Goal: Use online tool/utility: Use online tool/utility

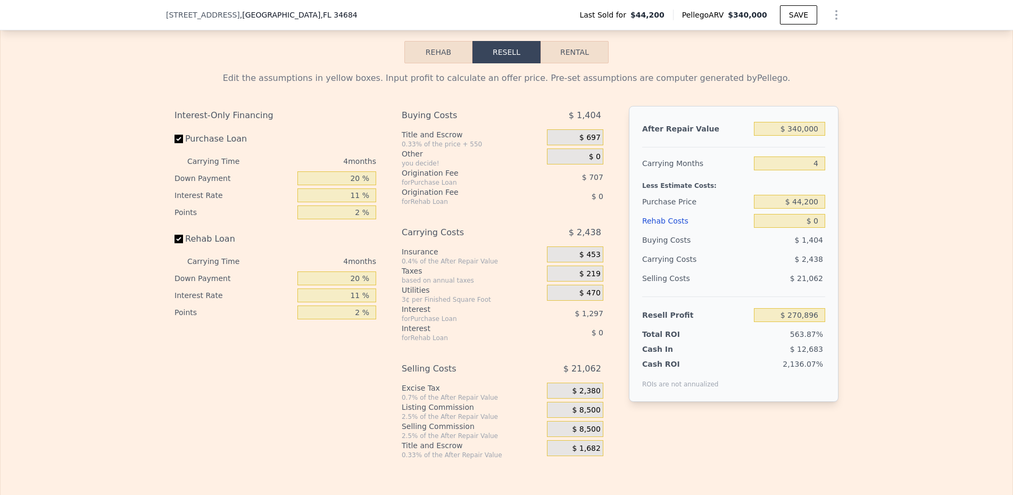
scroll to position [1333, 0]
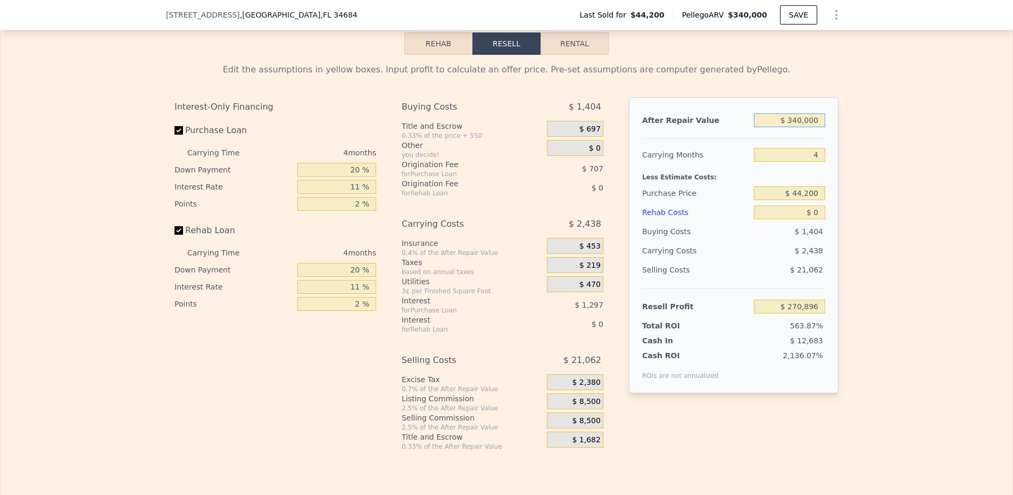
click at [796, 116] on input "$ 340,000" at bounding box center [789, 120] width 71 height 14
type input "$ 3"
type input "-$ 48,136"
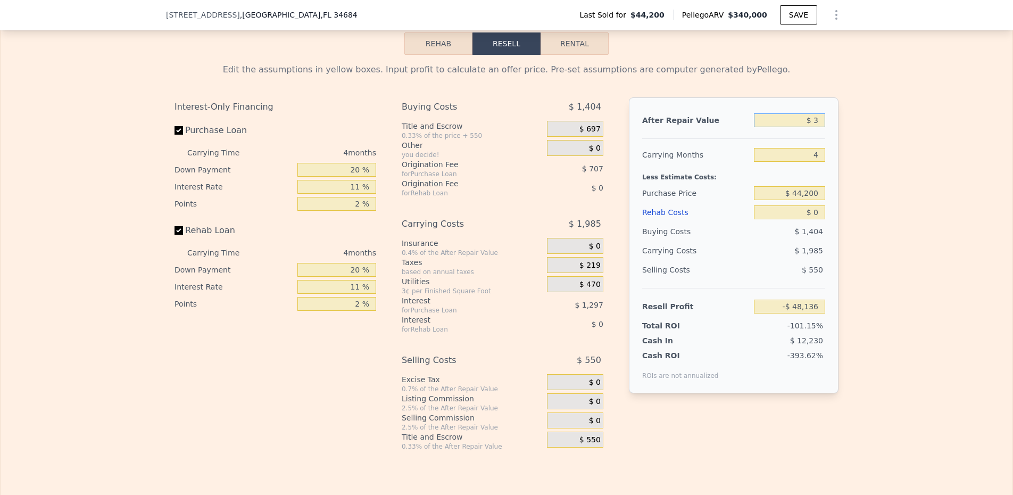
type input "$ 37"
type input "-$ 48,104"
type input "$ 375"
type input "-$ 47,787"
type input "$ 3,750"
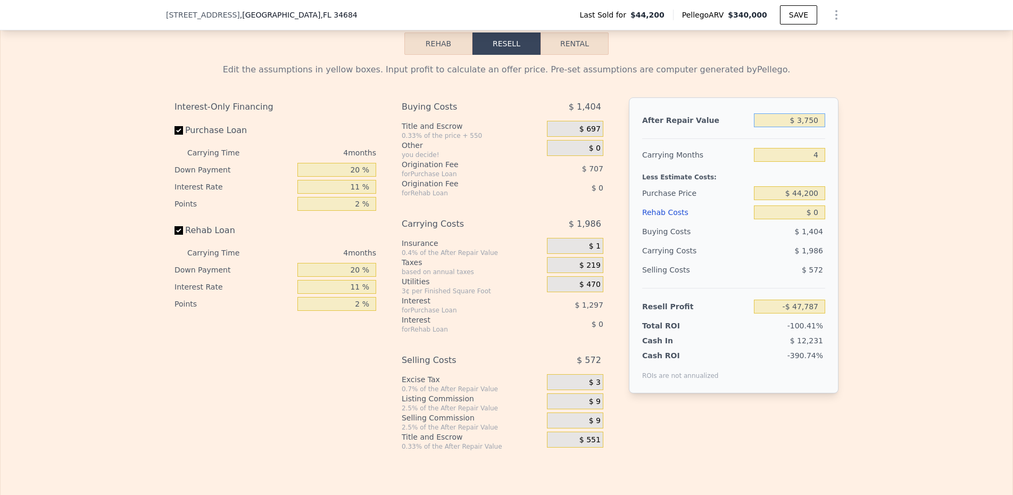
type input "-$ 44,620"
type input "$ 37,500"
type input "-$ 12,953"
type input "$ 375,000"
type input "$ 303,737"
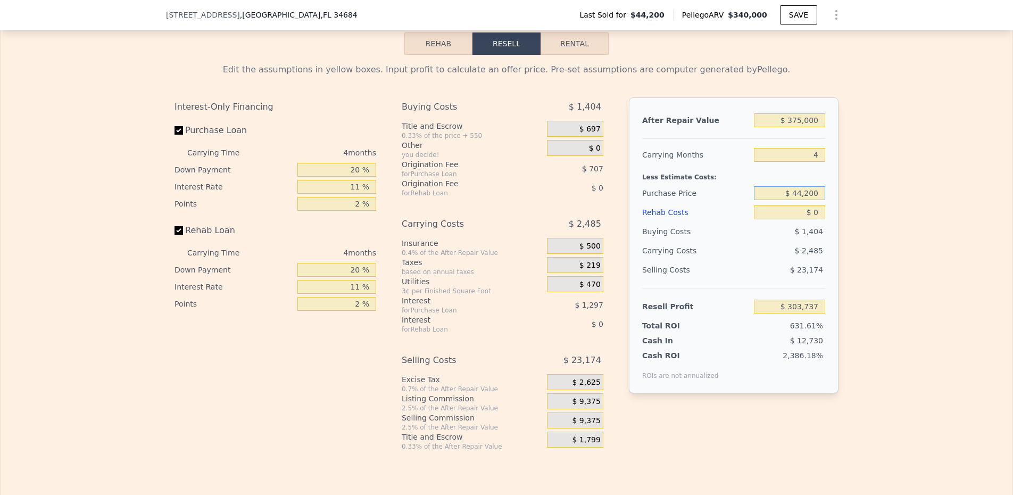
click at [768, 195] on input "$ 44,200" at bounding box center [789, 193] width 71 height 14
type input "$ 250,000"
click at [790, 207] on div "$ 0" at bounding box center [789, 212] width 71 height 19
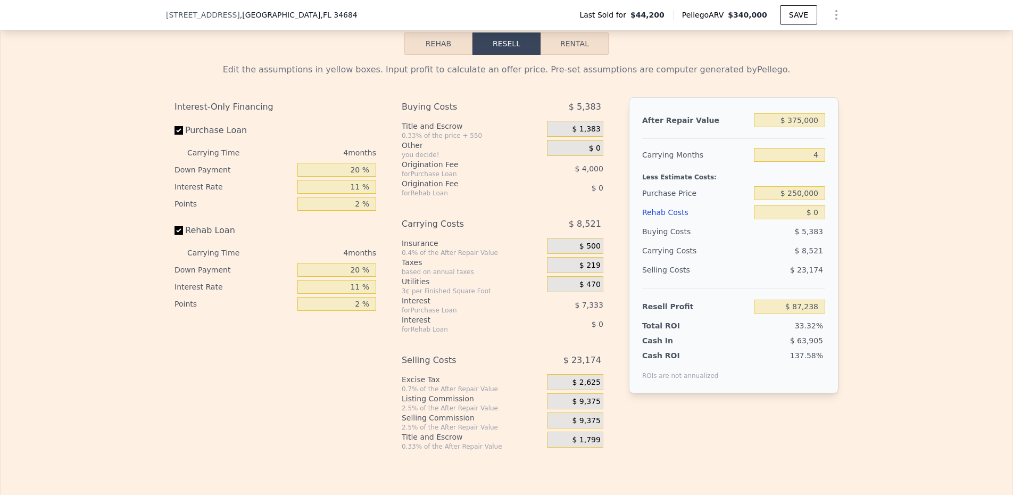
type input "$ 87,922"
click at [790, 207] on div "$ 0" at bounding box center [789, 212] width 71 height 19
click at [790, 214] on input "$ 0" at bounding box center [789, 212] width 71 height 14
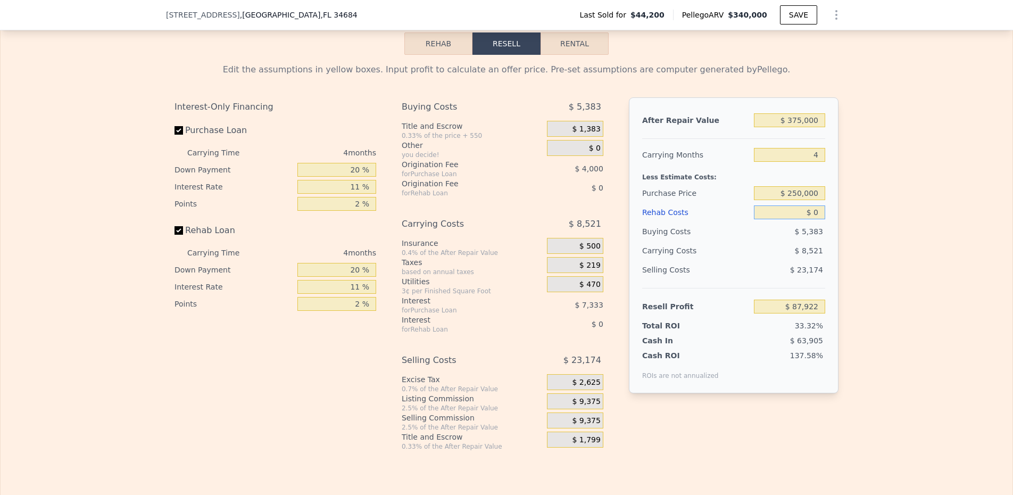
type input "$ 4"
type input "$ 87,918"
type input "$ 40"
type input "$ 87,881"
type input "$ 400"
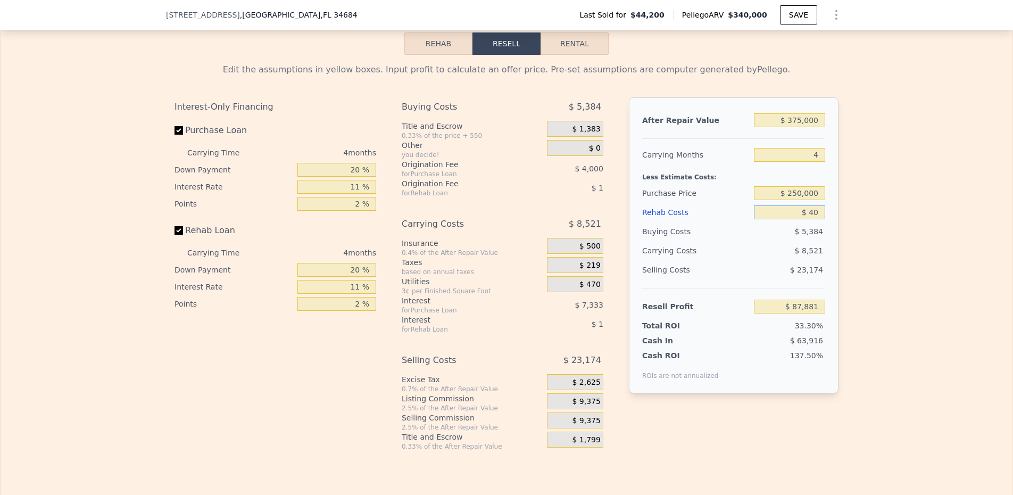
type input "$ 87,504"
type input "$ 4,000"
type input "$ 83,742"
type input "$ 40,000"
type input "$ 46,110"
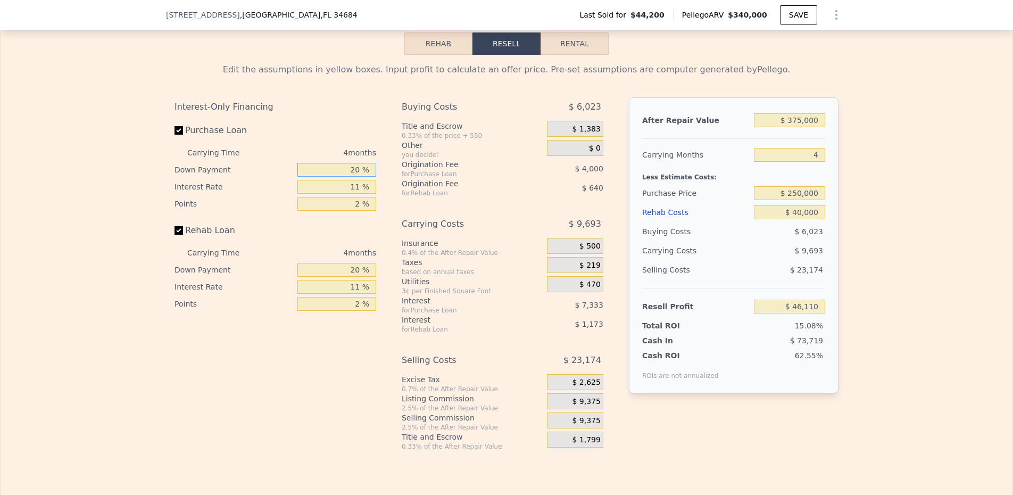
click at [336, 173] on input "20 %" at bounding box center [336, 170] width 79 height 14
click at [794, 124] on input "$ 375,000" at bounding box center [789, 120] width 71 height 14
click at [821, 193] on input "$ 250,000" at bounding box center [789, 193] width 71 height 14
type input "$ 250,000"
click at [819, 122] on input "$ 375,000" at bounding box center [789, 120] width 71 height 14
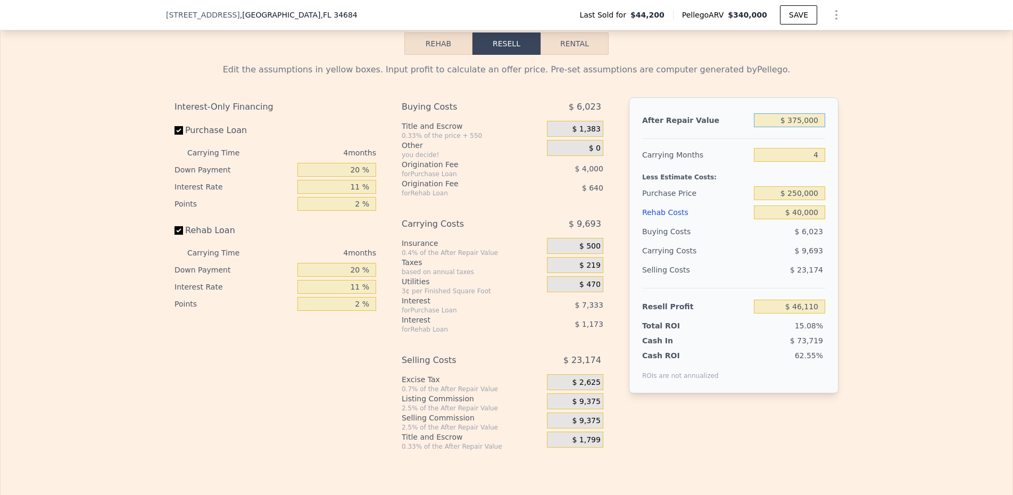
type input "$ 37,500"
type input "-$ 270,580"
type input "$ 375,000"
type input "$ 46,110"
click at [337, 169] on input "20 %" at bounding box center [336, 170] width 79 height 14
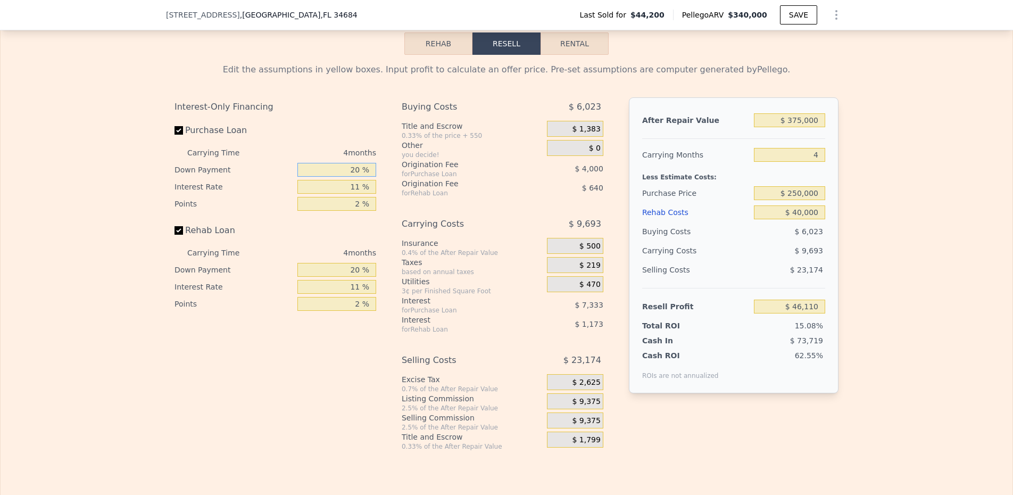
click at [337, 169] on input "20 %" at bounding box center [336, 170] width 79 height 14
type input "1 %"
type input "$ 43,416"
type input "15 %"
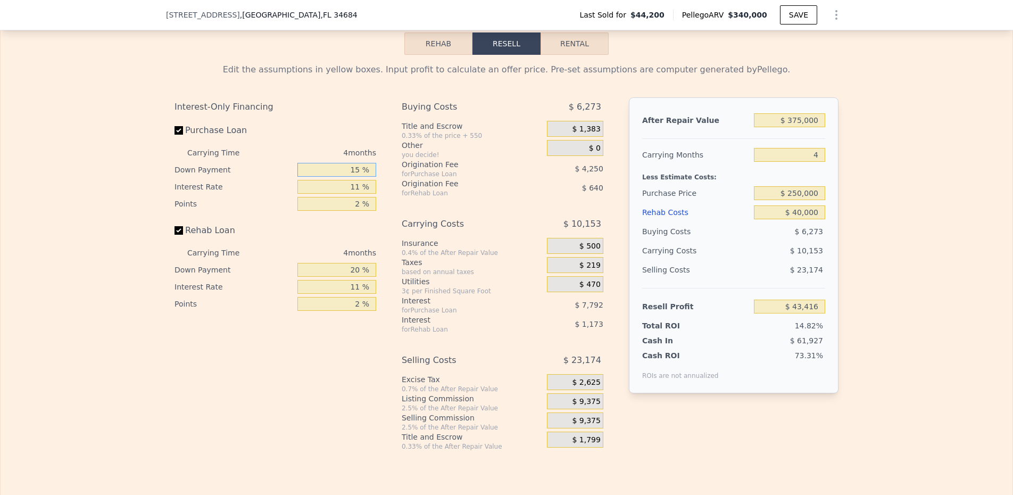
type input "$ 45,400"
type input "15 %"
click at [349, 271] on input "20 %" at bounding box center [336, 270] width 79 height 14
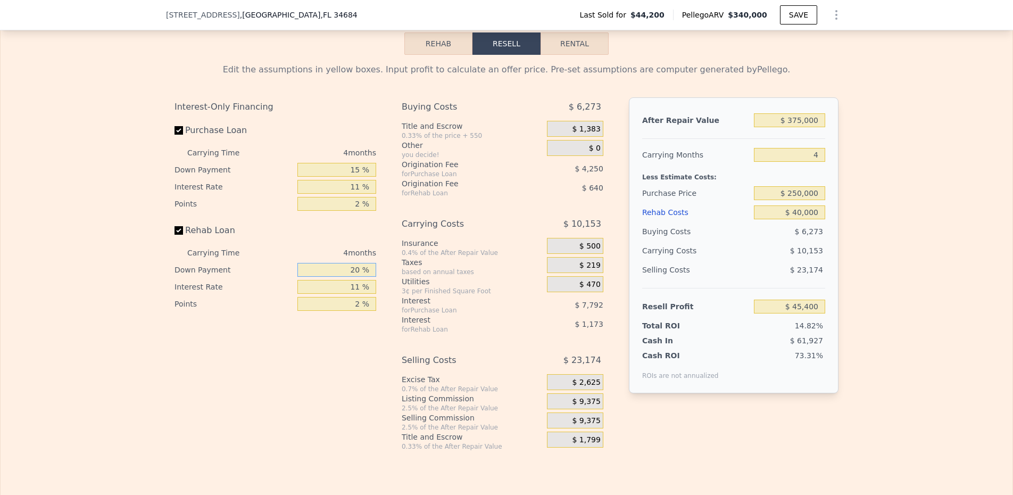
type input "1 %"
type input "$ 44,968"
type input "15 %"
type input "$ 45,284"
type input "15 %"
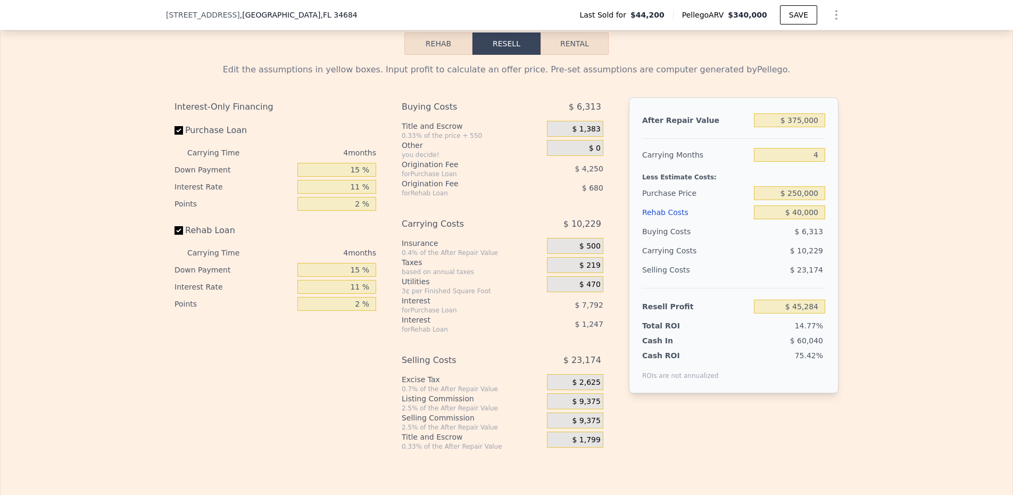
click at [586, 128] on span "$ 1,383" at bounding box center [586, 130] width 28 height 10
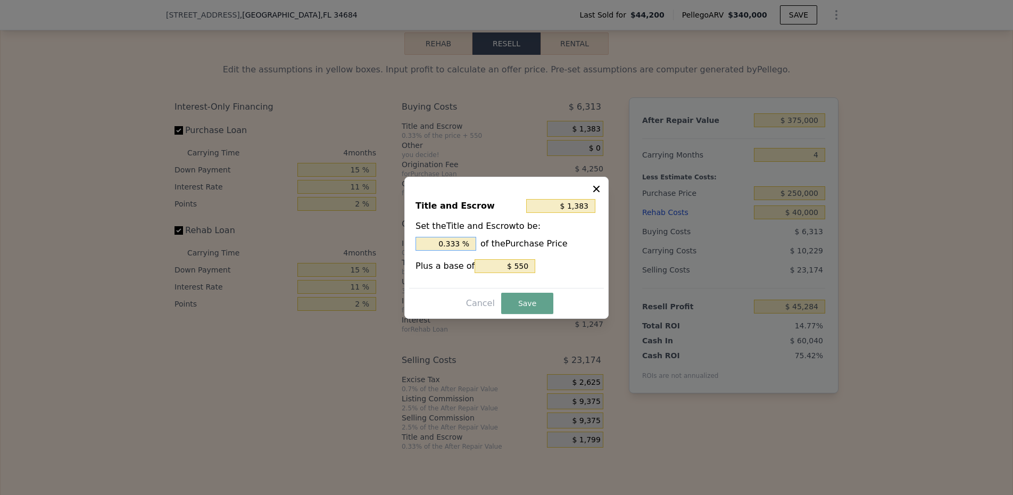
click at [448, 240] on input "0.333 %" at bounding box center [446, 244] width 61 height 14
type input "$ 3,050"
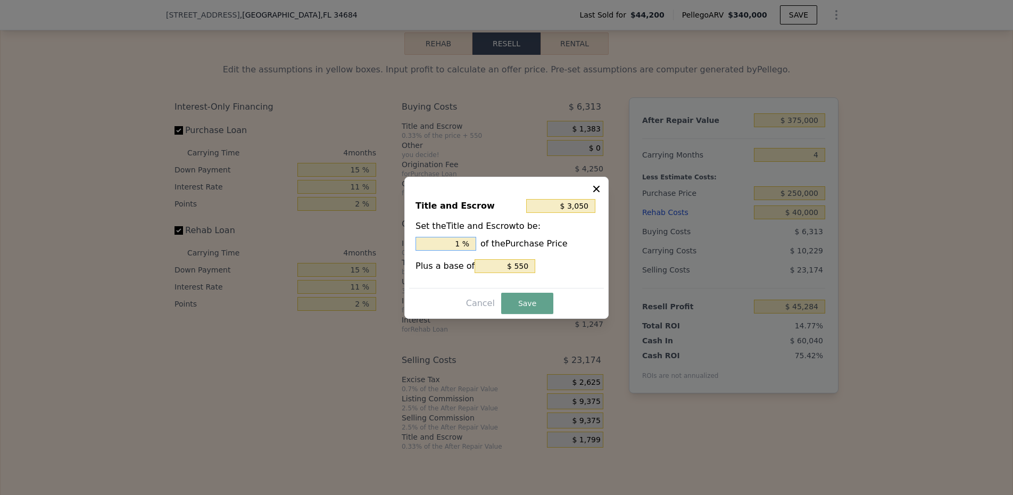
type input "1. %"
type input "$ 3,550"
type input "1.2 %"
type input "$ 3,675"
type input "1.25 %"
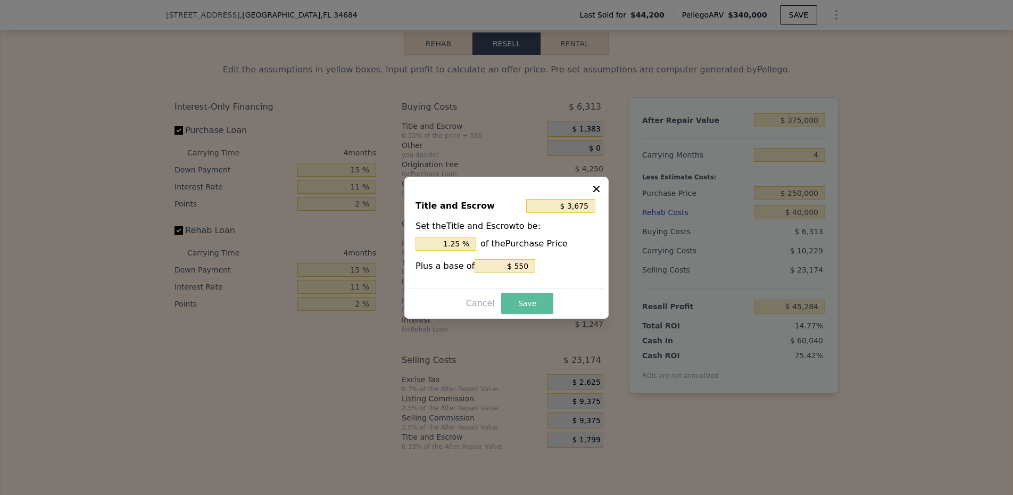
click at [535, 307] on button "Save" at bounding box center [527, 303] width 52 height 21
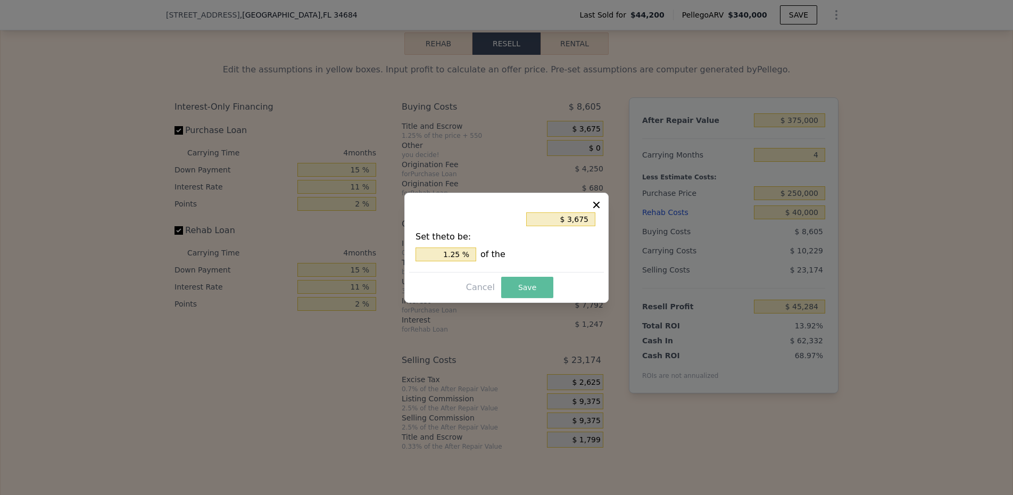
type input "$ 42,992"
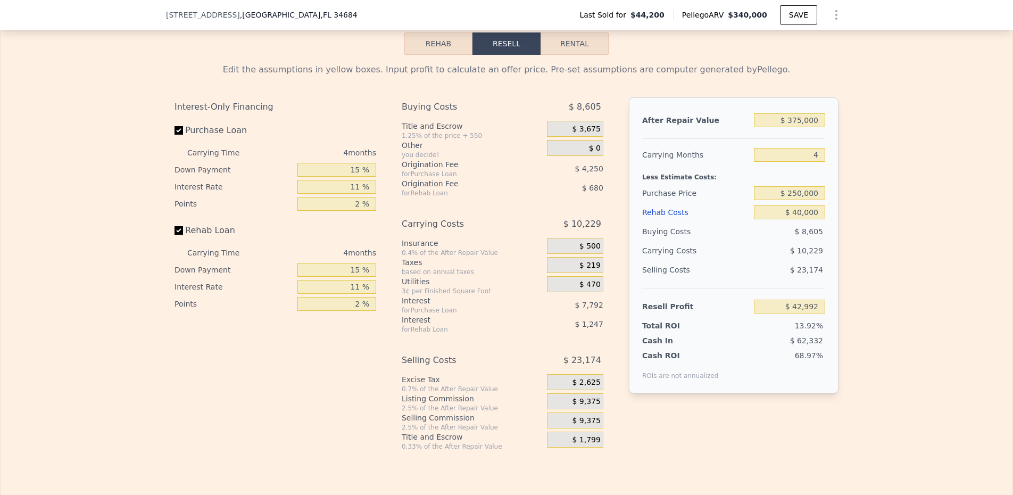
click at [566, 52] on button "Rental" at bounding box center [575, 43] width 68 height 22
select select "30"
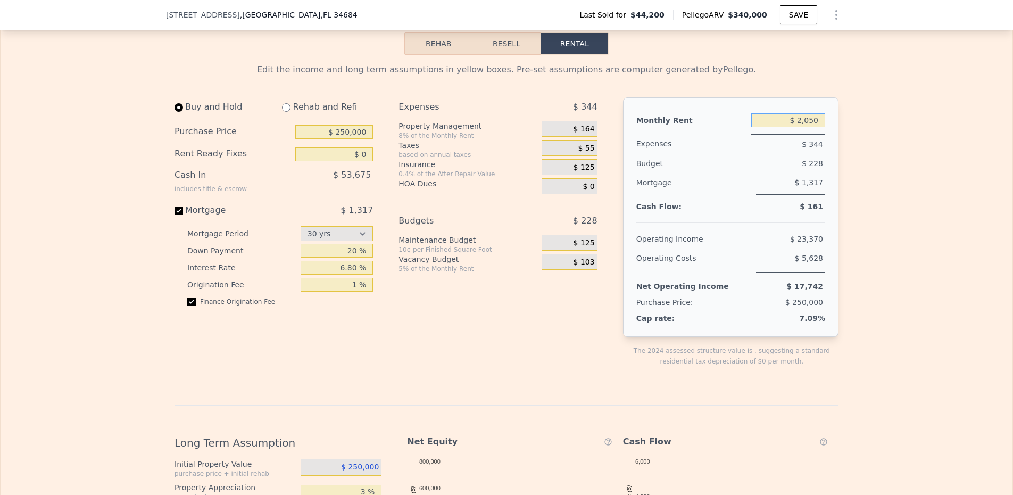
click at [800, 126] on input "$ 2,050" at bounding box center [788, 120] width 74 height 14
type input "$ 2,400"
click at [286, 112] on input "radio" at bounding box center [286, 107] width 9 height 9
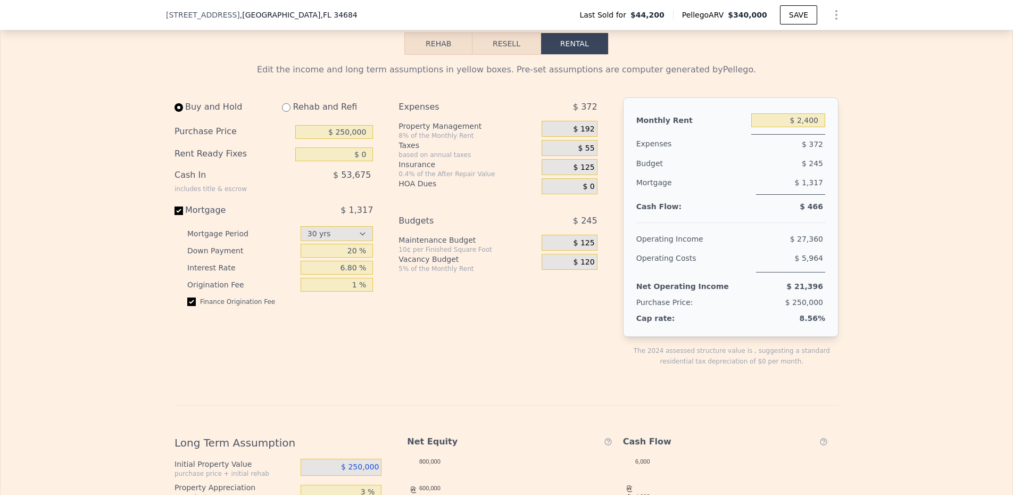
radio input "true"
type input "$ 40,000"
type input "$ 5,050"
select select "30"
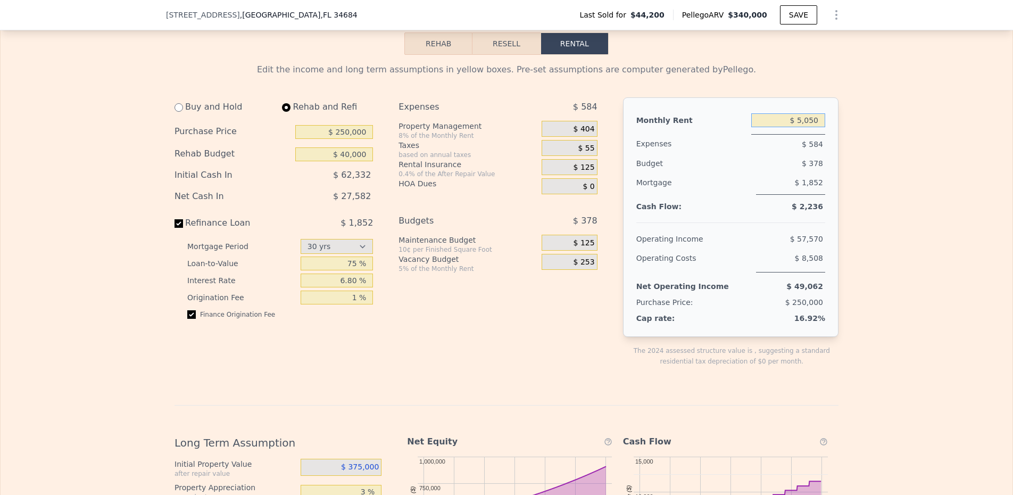
click at [799, 126] on input "$ 5,050" at bounding box center [788, 120] width 74 height 14
type input "$ 2,400"
drag, startPoint x: 490, startPoint y: 147, endPoint x: 518, endPoint y: 141, distance: 28.3
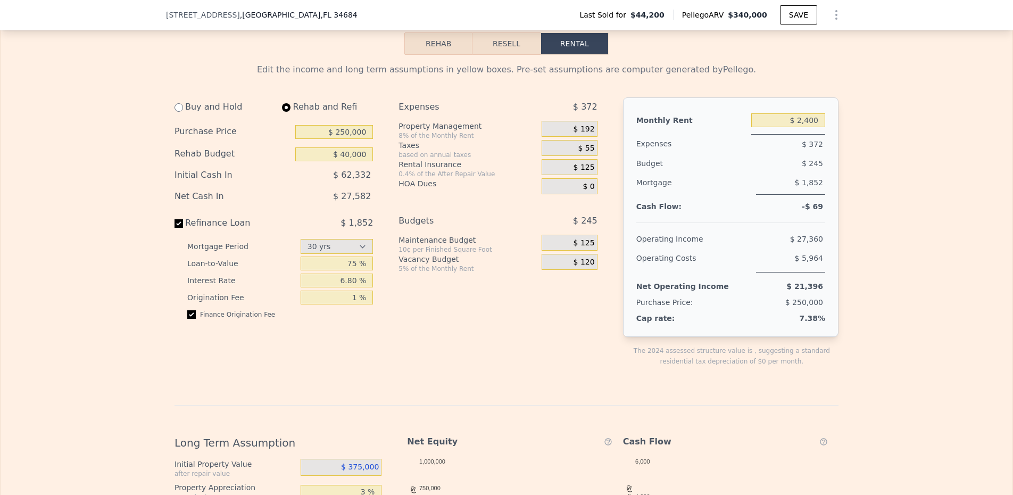
click at [490, 147] on div "Taxes" at bounding box center [468, 145] width 139 height 11
click at [579, 131] on span "$ 192" at bounding box center [584, 130] width 21 height 10
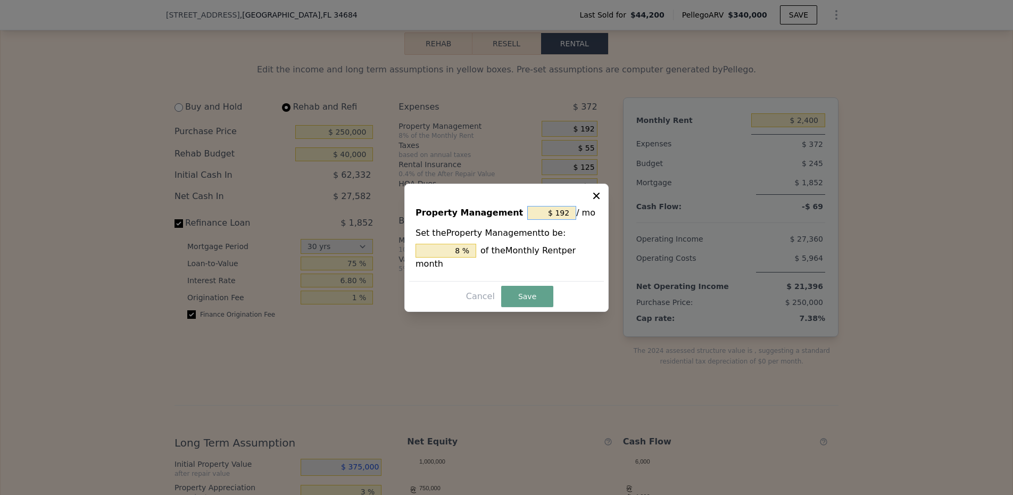
click at [537, 212] on input "$ 192" at bounding box center [551, 213] width 49 height 14
type input "$ 0"
type input "0 %"
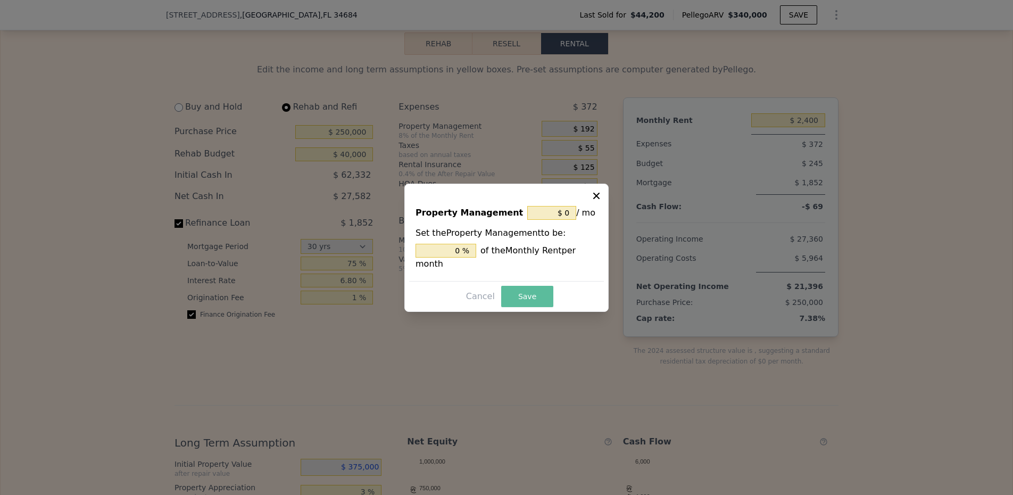
click at [538, 299] on button "Save" at bounding box center [527, 296] width 52 height 21
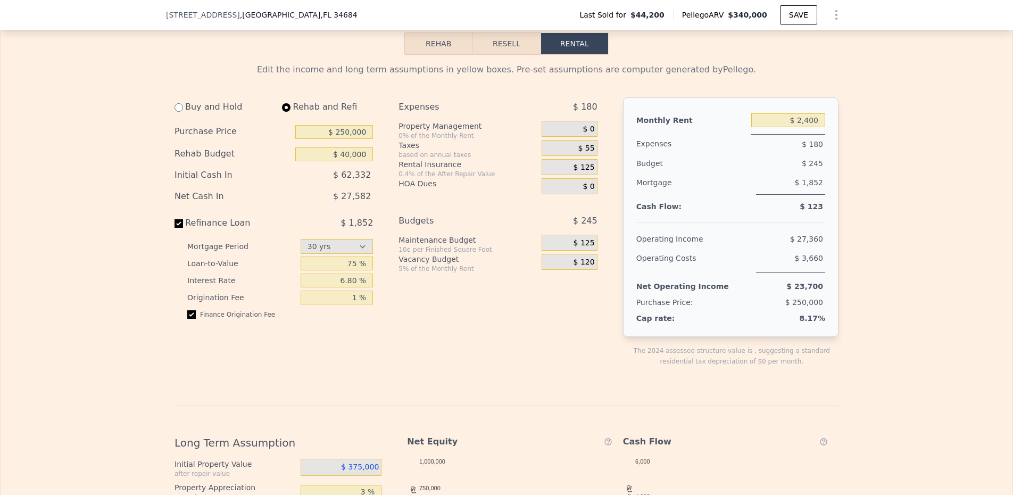
click at [504, 326] on div "Expenses $ 180 Property Management 0% of the Monthly Rent $ 0 Taxes based on an…" at bounding box center [502, 240] width 207 height 286
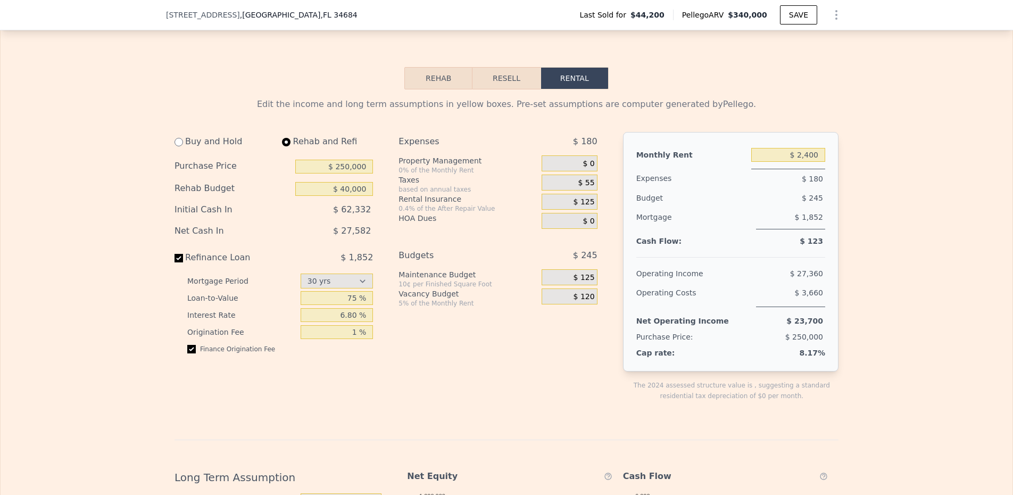
scroll to position [1258, 0]
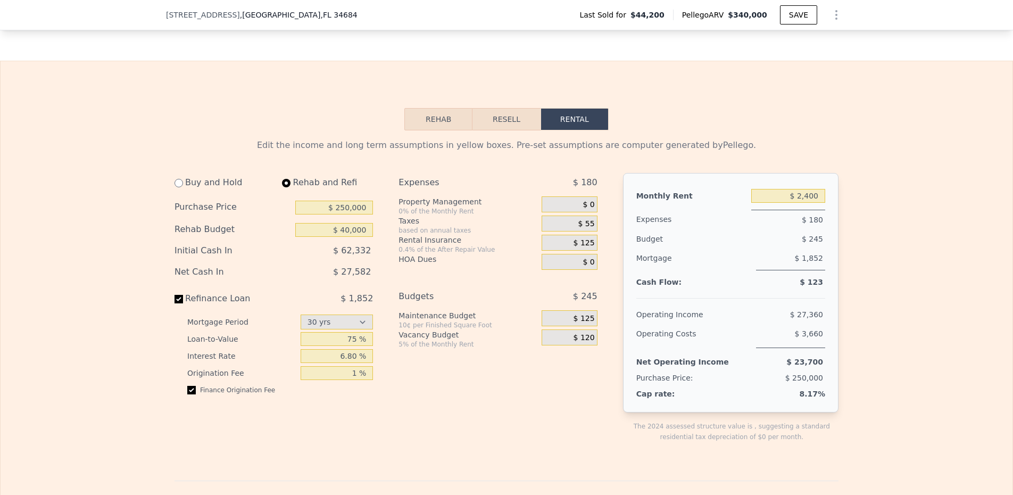
select select "30"
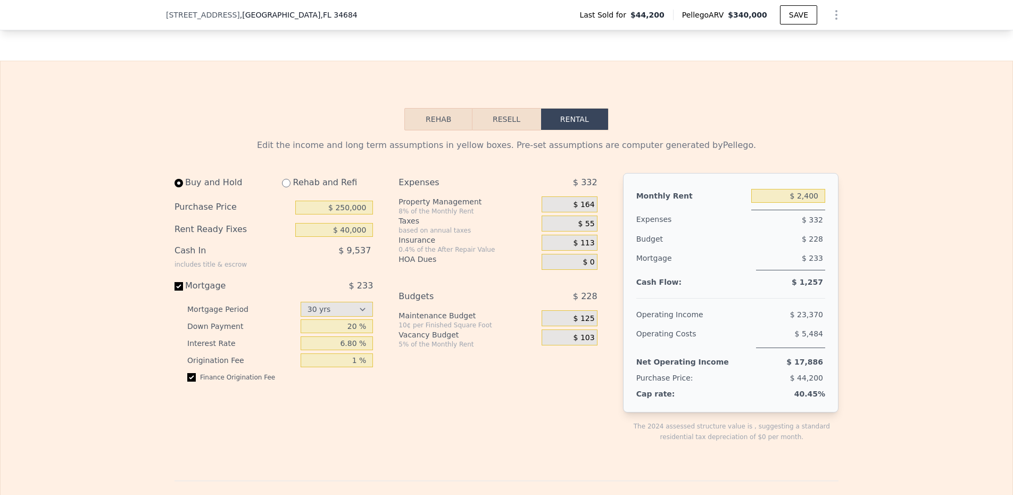
type input "$ 0"
type input "$ 2,050"
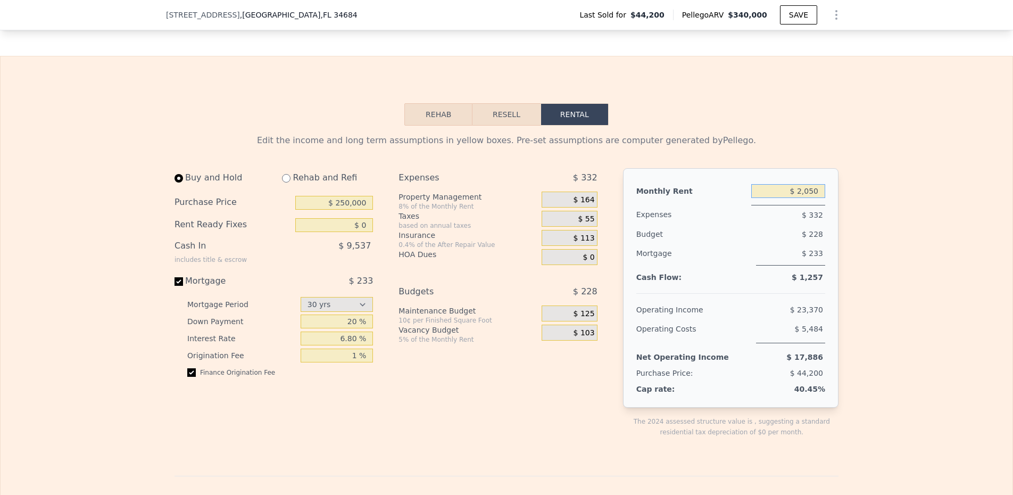
click at [793, 197] on input "$ 2,050" at bounding box center [788, 191] width 74 height 14
click at [501, 122] on button "Resell" at bounding box center [506, 114] width 68 height 22
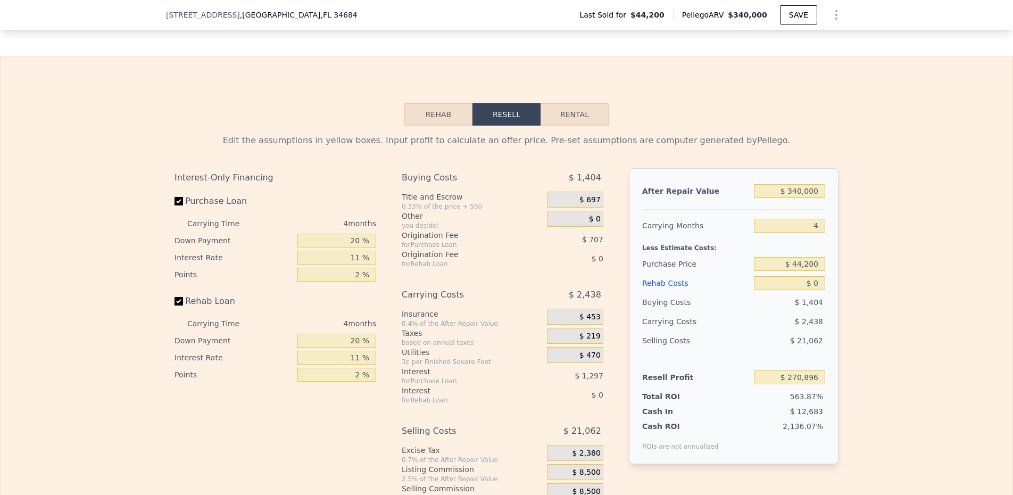
click at [584, 114] on button "Rental" at bounding box center [575, 114] width 68 height 22
select select "30"
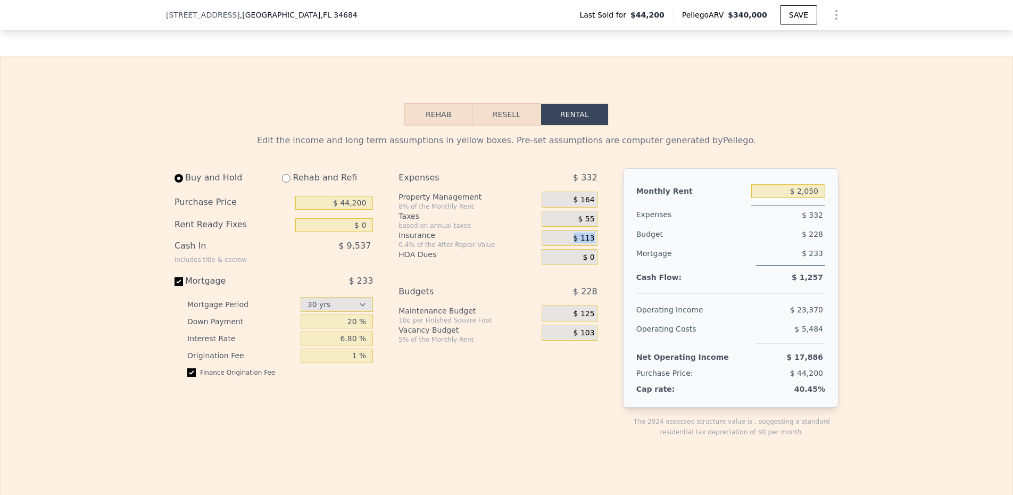
click at [578, 246] on div "$ 113" at bounding box center [569, 238] width 55 height 16
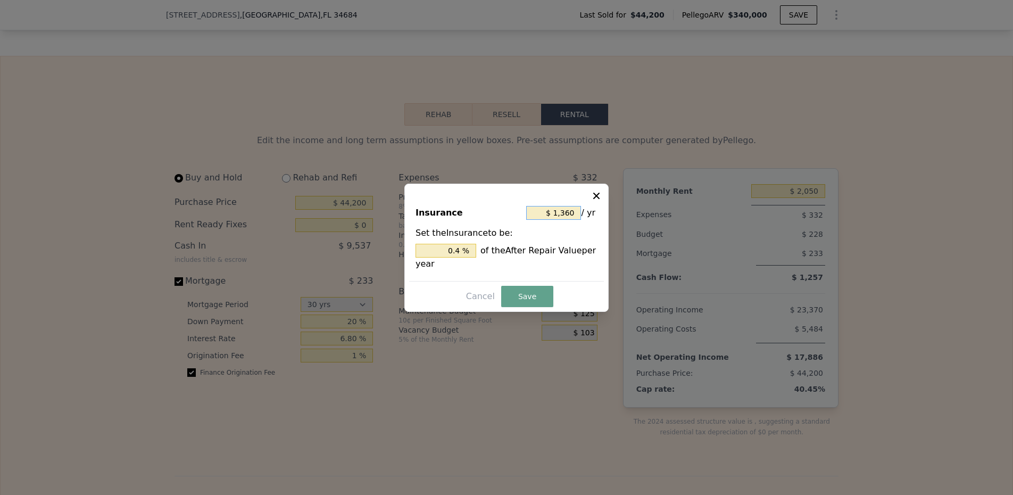
drag, startPoint x: 571, startPoint y: 212, endPoint x: 535, endPoint y: 212, distance: 36.2
click at [536, 212] on input "$ 1,360" at bounding box center [553, 213] width 55 height 14
click at [610, 203] on div at bounding box center [506, 247] width 1013 height 495
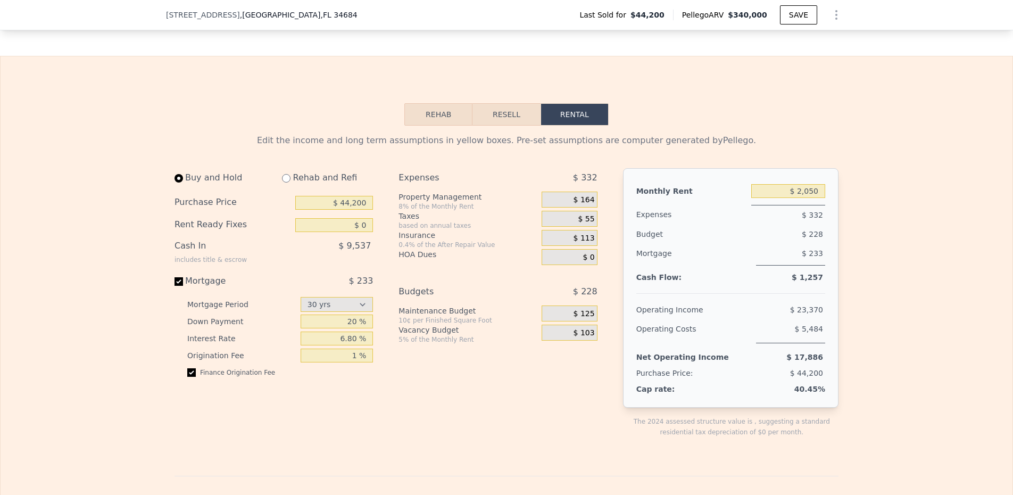
click at [436, 118] on button "Rehab" at bounding box center [438, 114] width 68 height 22
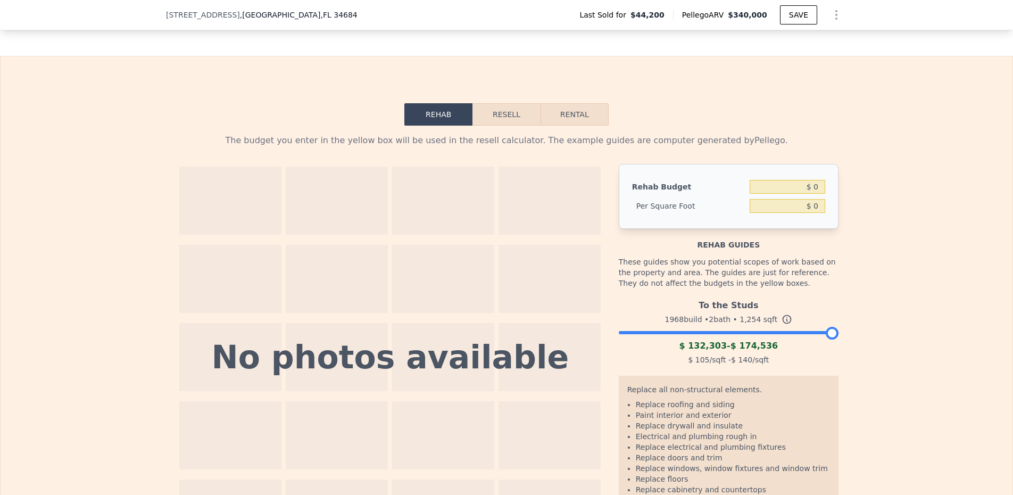
click at [517, 126] on button "Resell" at bounding box center [506, 114] width 68 height 22
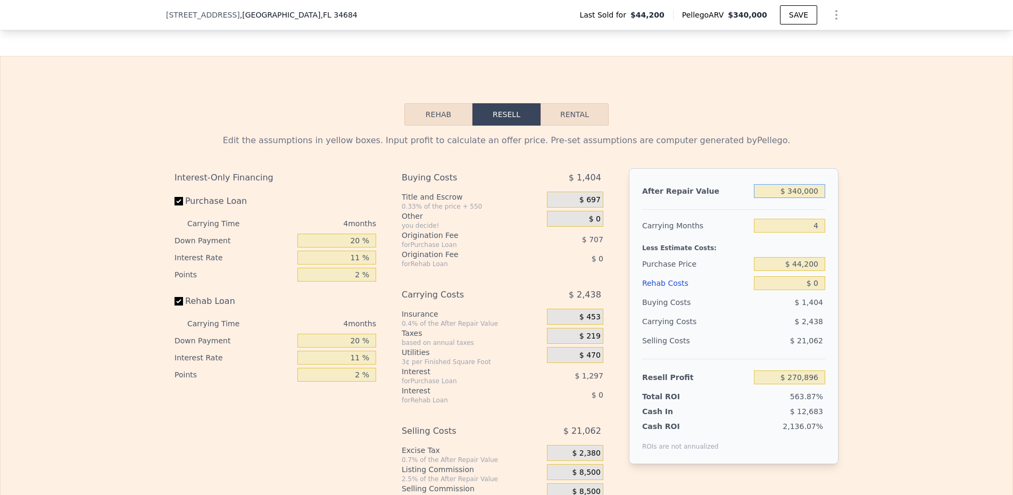
click at [782, 187] on input "$ 340,000" at bounding box center [789, 191] width 71 height 14
type input "$ 3"
type input "-$ 48,136"
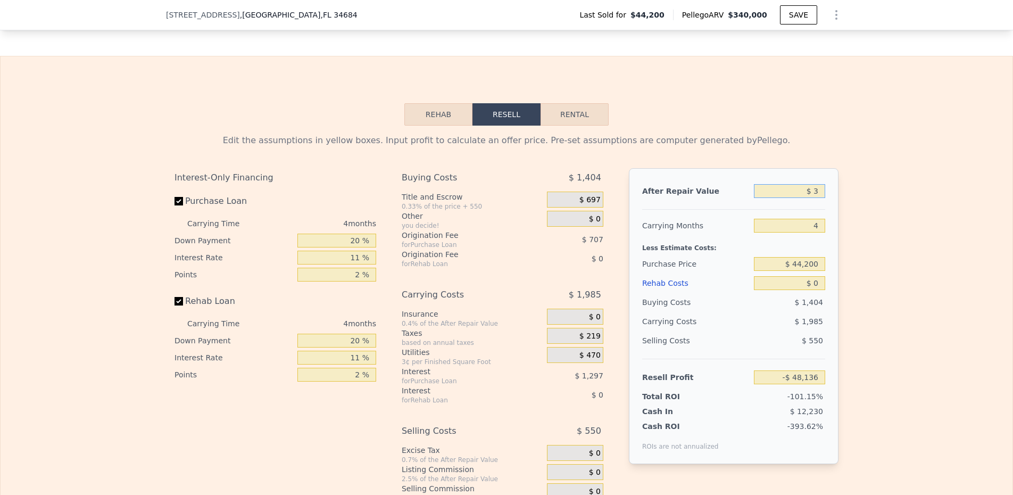
type input "$ 37"
type input "-$ 48,104"
type input "$ 375"
type input "-$ 47,787"
type input "$ 3,750"
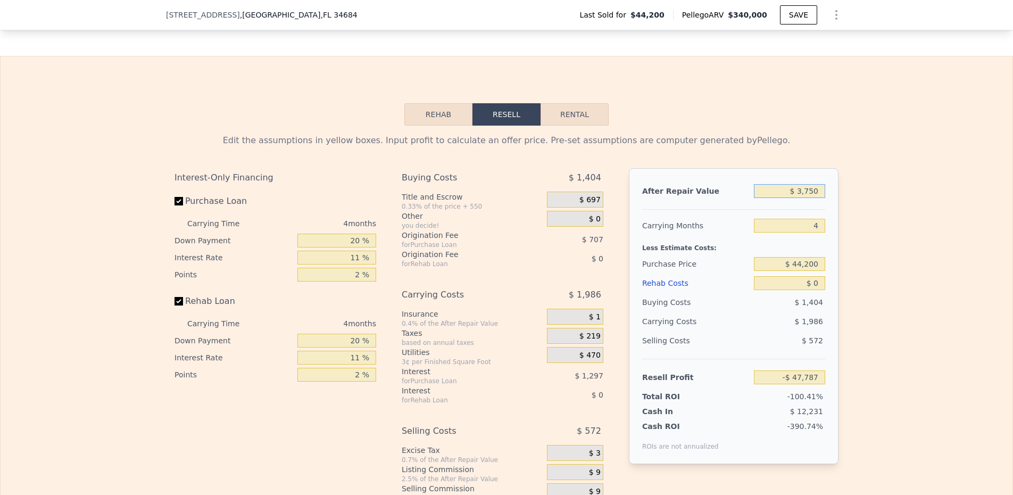
type input "-$ 44,620"
type input "$ 375,000"
type input "$ 303,737"
click at [352, 244] on input "20 %" at bounding box center [336, 241] width 79 height 14
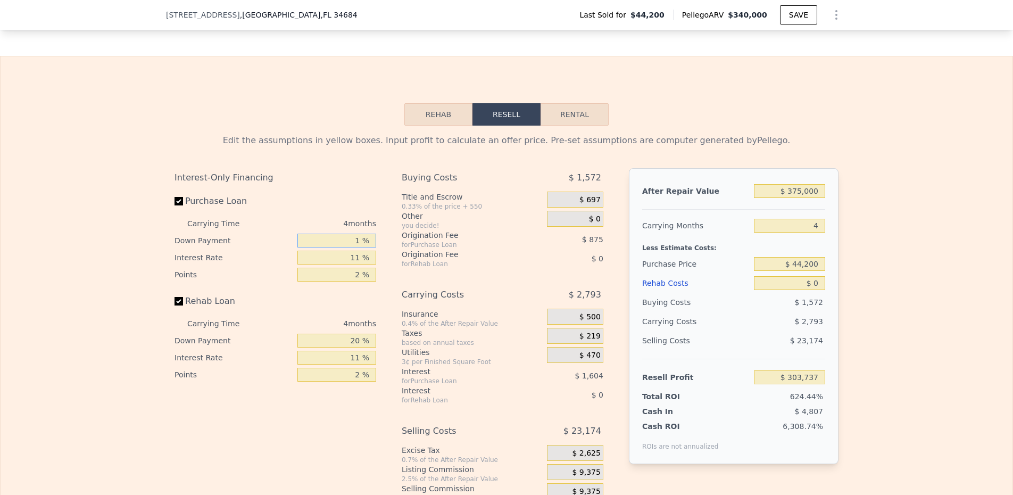
type input "1 %"
type input "$ 303,261"
type input "15 %"
type input "$ 303,613"
type input "15 %"
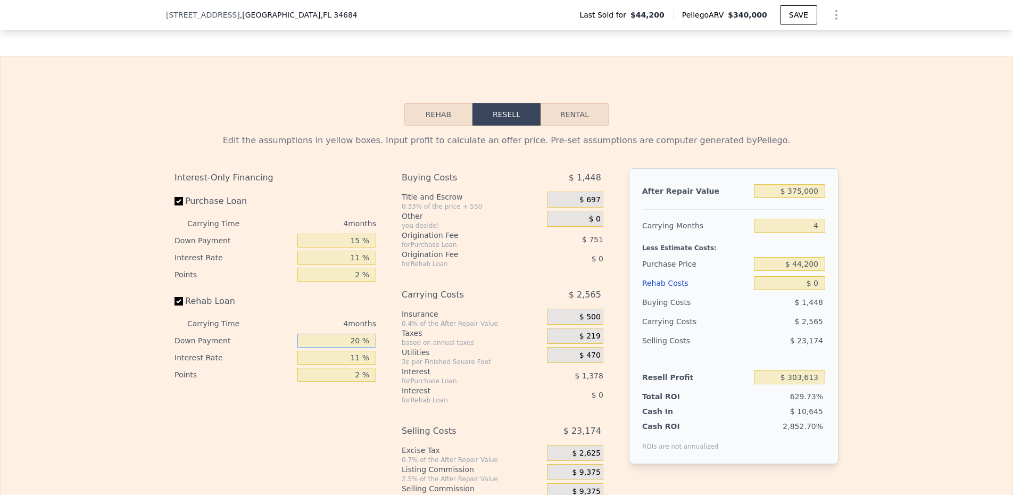
click at [339, 345] on input "20 %" at bounding box center [336, 341] width 79 height 14
type input "15 %"
click at [796, 263] on input "$ 44,200" at bounding box center [789, 264] width 71 height 14
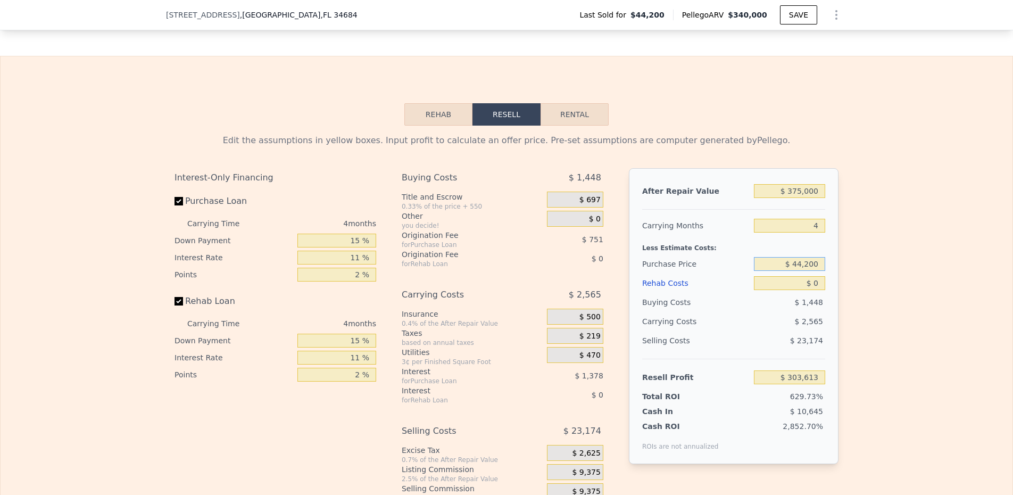
click at [796, 263] on input "$ 44,200" at bounding box center [789, 264] width 71 height 14
type input "$ 250,000"
click at [803, 290] on input "$ 0" at bounding box center [789, 283] width 71 height 14
type input "$ 87,212"
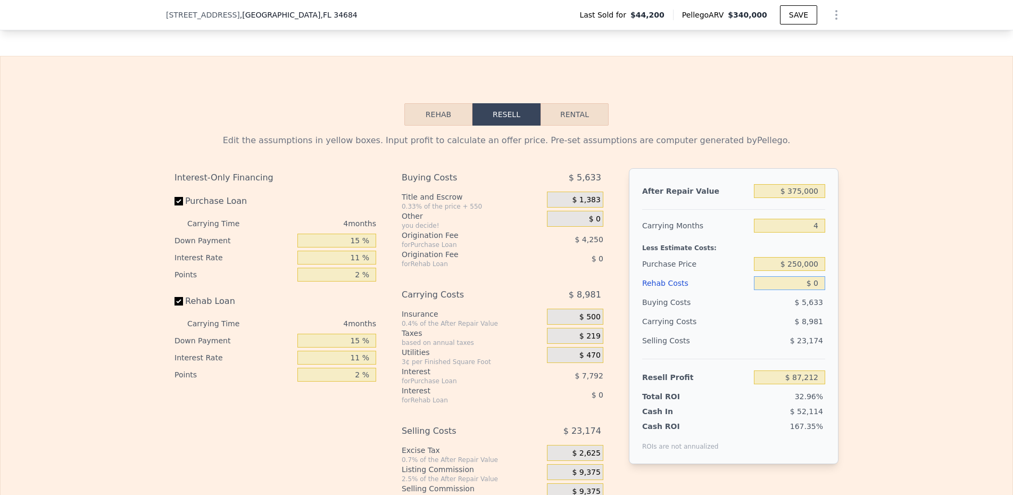
click at [803, 290] on input "$ 0" at bounding box center [789, 283] width 71 height 14
type input "$ 4"
type input "$ 87,208"
type input "$ 40"
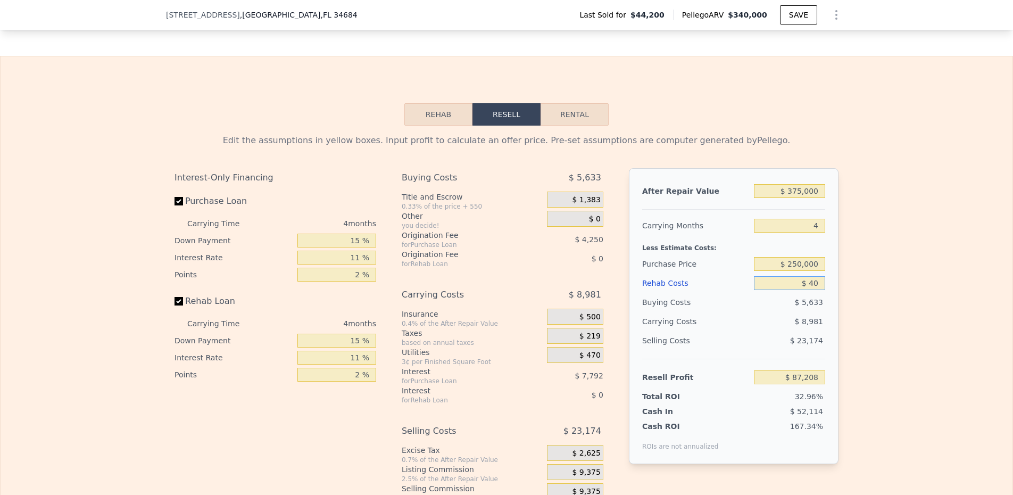
type input "$ 87,171"
type input "$ 400"
type input "$ 86,793"
type input "$ 4,000"
type input "$ 83,020"
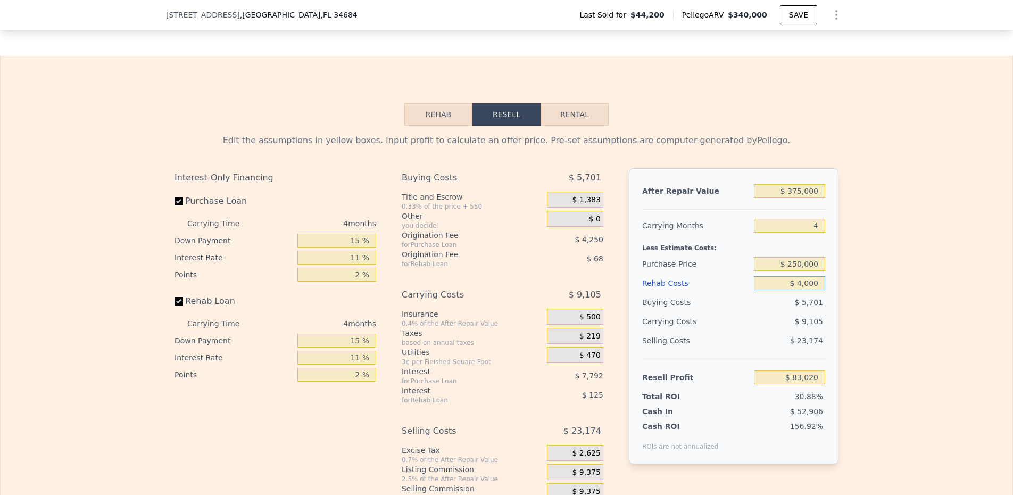
type input "$ 40,000"
type input "$ 45,284"
click at [736, 315] on div "$ 10,229" at bounding box center [769, 321] width 112 height 19
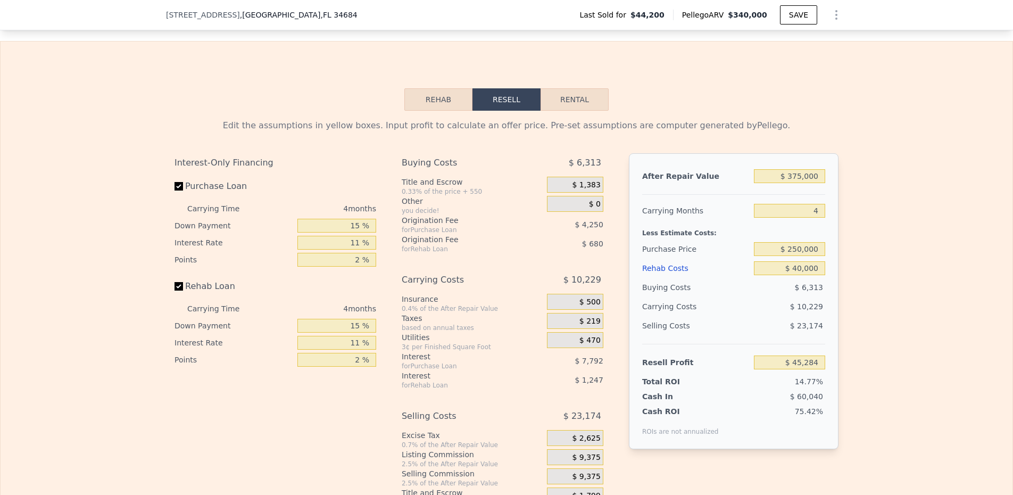
scroll to position [1284, 0]
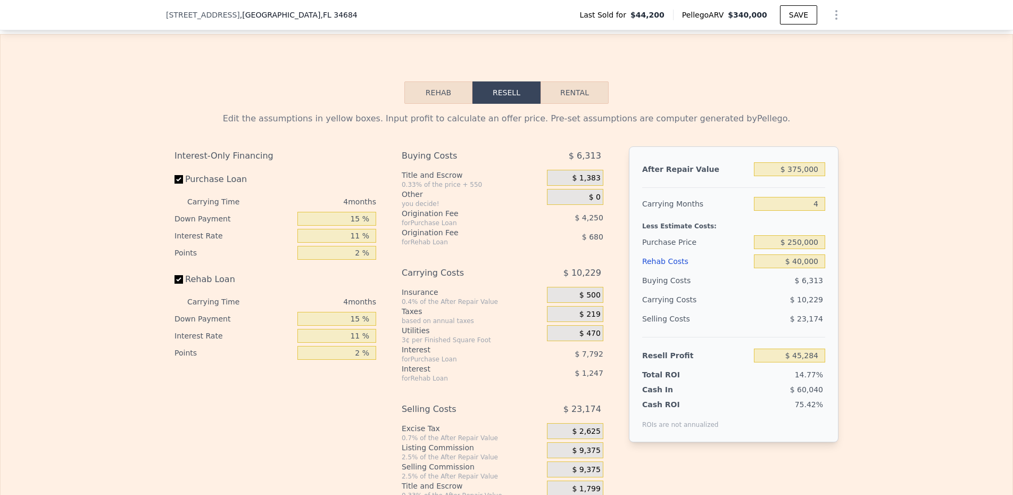
click at [568, 181] on div "$ 1,383" at bounding box center [575, 178] width 56 height 16
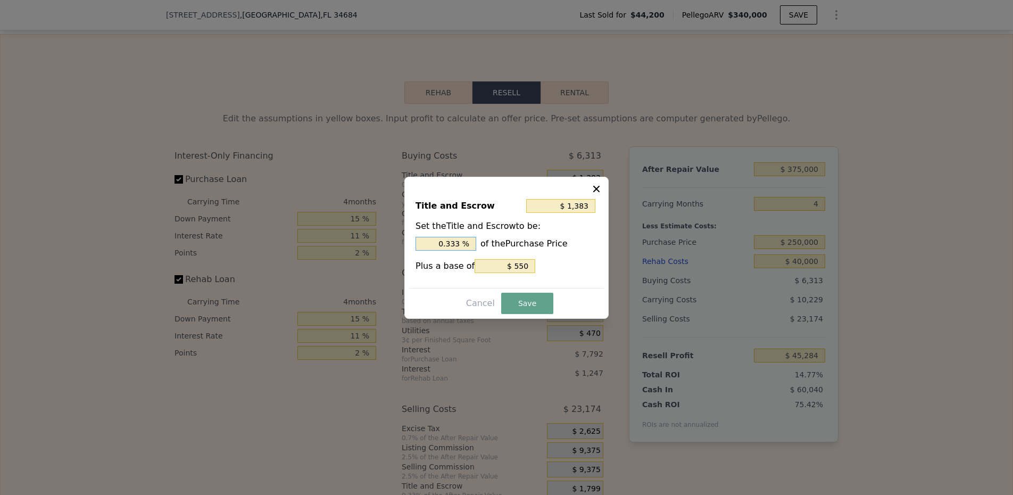
click at [446, 242] on input "0.333 %" at bounding box center [446, 244] width 61 height 14
type input "$ 3,050"
type input "1. %"
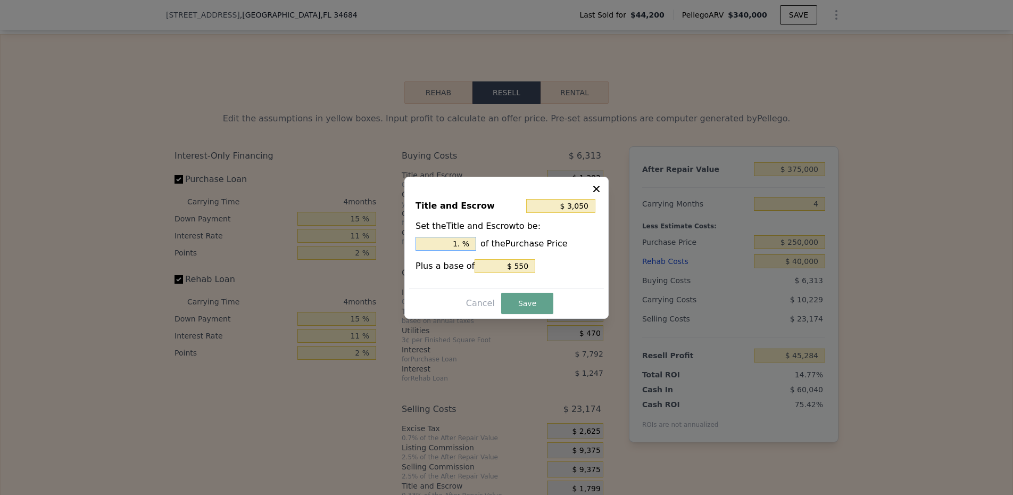
type input "$ 3,550"
type input "1.2 %"
type input "$ 3,675"
type input "1.25 %"
click at [512, 267] on input "$ 550" at bounding box center [505, 266] width 61 height 14
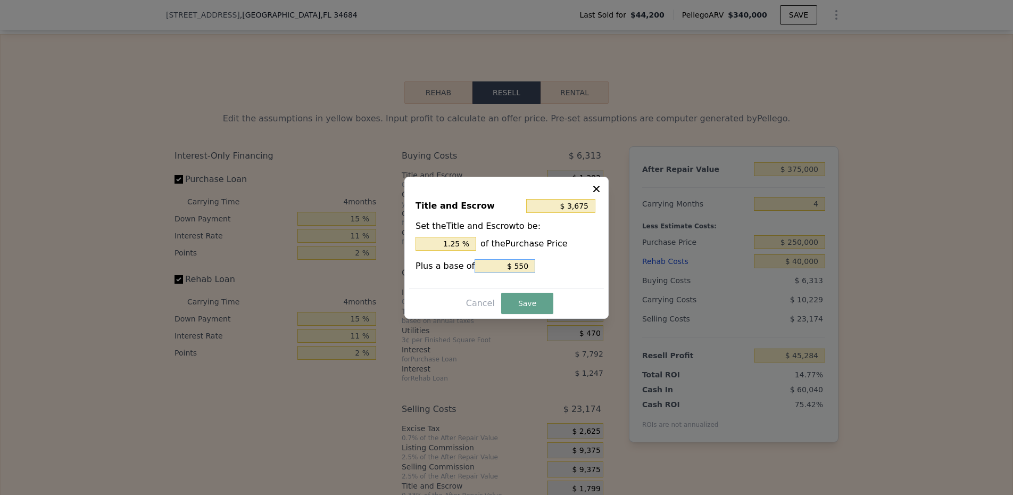
click at [512, 267] on input "$ 550" at bounding box center [505, 266] width 61 height 14
type input "$ 3,125"
type input "$ 0"
click at [531, 303] on button "Save" at bounding box center [527, 303] width 52 height 21
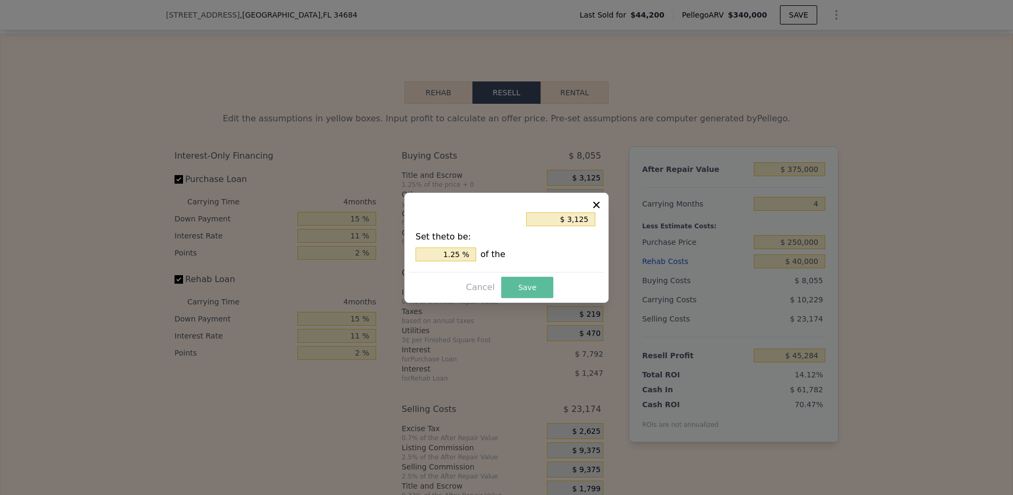
type input "$ 43,542"
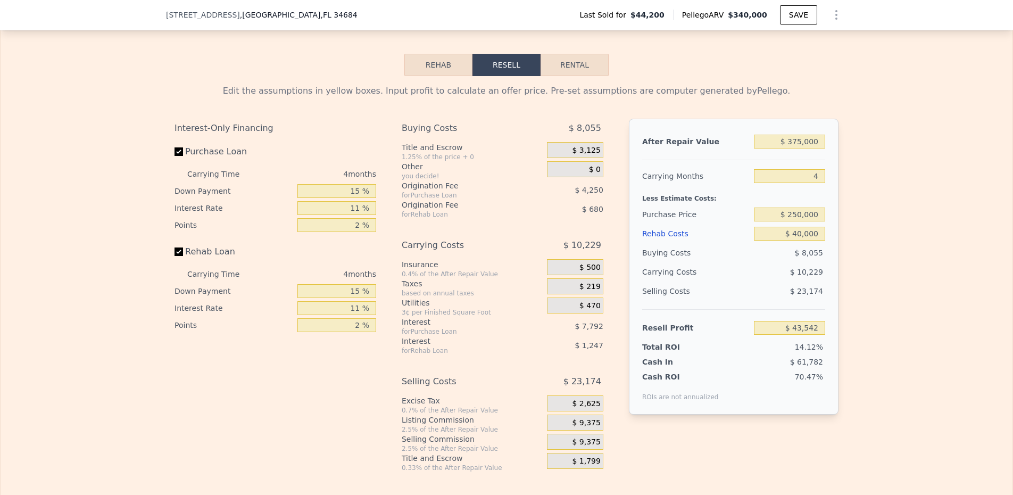
scroll to position [1314, 0]
click at [571, 74] on button "Rental" at bounding box center [575, 63] width 68 height 22
select select "30"
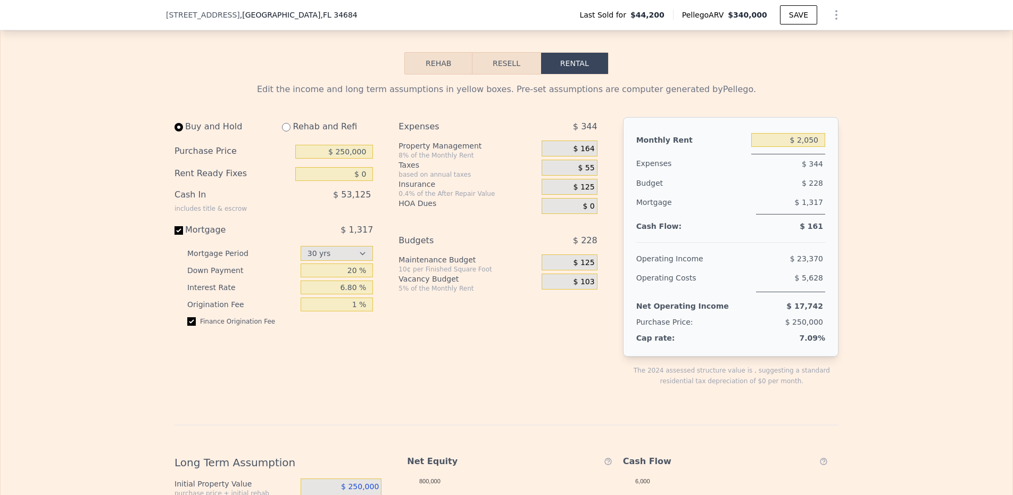
click at [298, 128] on div "Rehab and Refi" at bounding box center [322, 126] width 99 height 19
click at [284, 129] on input "radio" at bounding box center [286, 127] width 9 height 9
radio input "true"
select select "30"
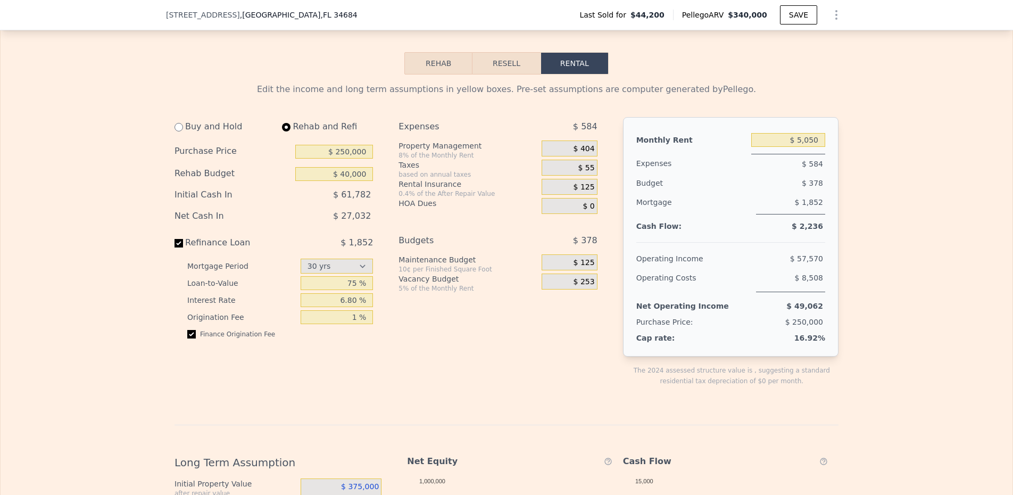
type input "$ 40,000"
click at [803, 143] on input "$ 5,050" at bounding box center [788, 140] width 74 height 14
type input "$ 2,400"
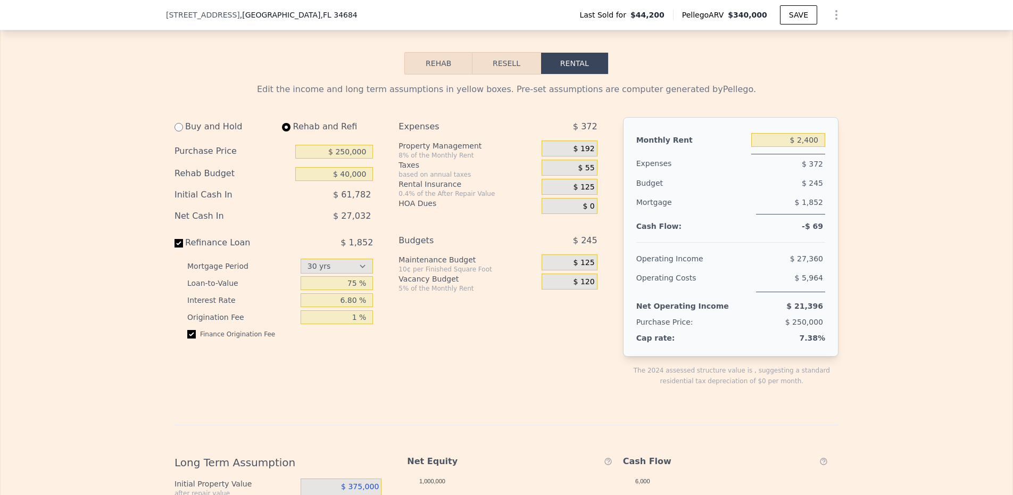
drag, startPoint x: 737, startPoint y: 184, endPoint x: 624, endPoint y: 156, distance: 116.0
click at [737, 184] on div "$ 245" at bounding box center [769, 182] width 111 height 19
click at [588, 143] on div "$ 192" at bounding box center [569, 148] width 55 height 16
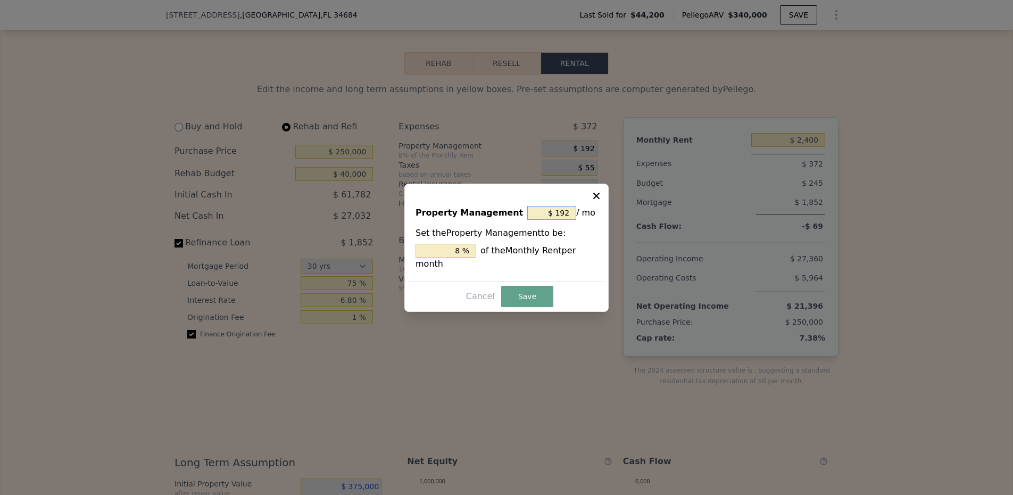
click at [554, 206] on input "$ 192" at bounding box center [551, 213] width 49 height 14
type input "$ 0"
type input "0 %"
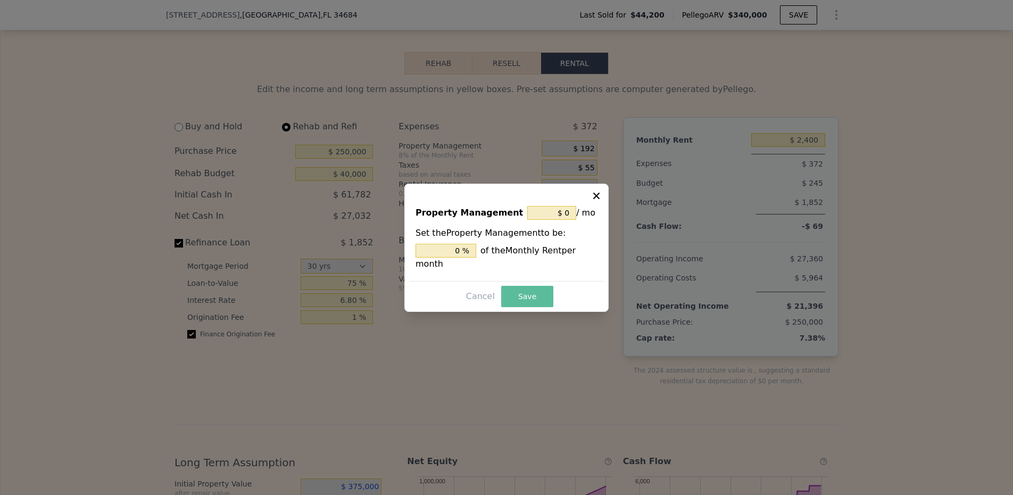
click at [535, 289] on button "Save" at bounding box center [527, 296] width 52 height 21
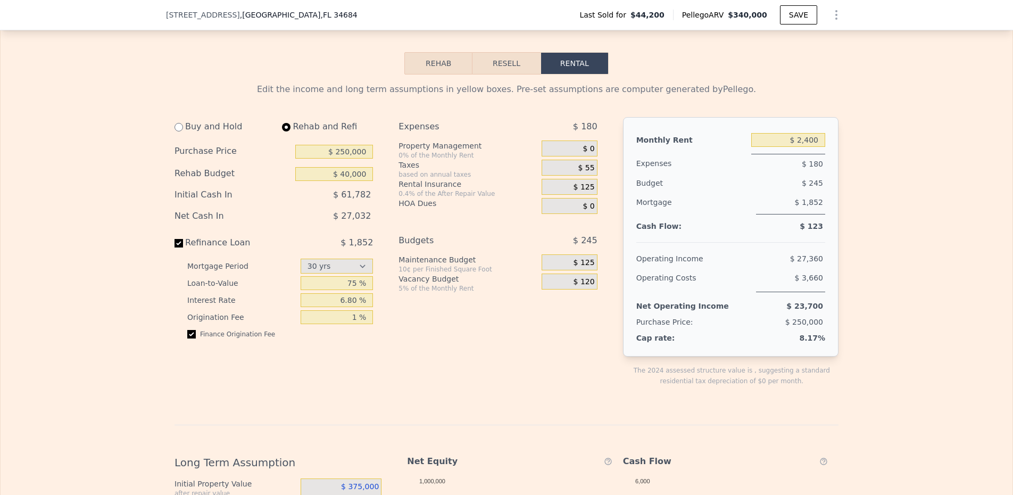
click at [575, 171] on div "$ 55" at bounding box center [569, 168] width 55 height 16
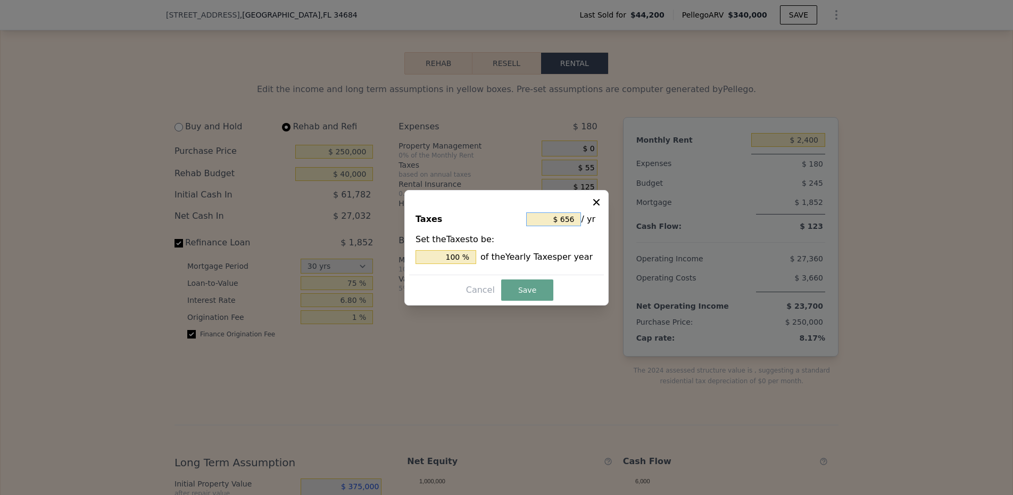
click at [554, 222] on input "$ 656" at bounding box center [553, 219] width 55 height 14
type input "$ 2"
type input "0.305 %"
type input "$ 25"
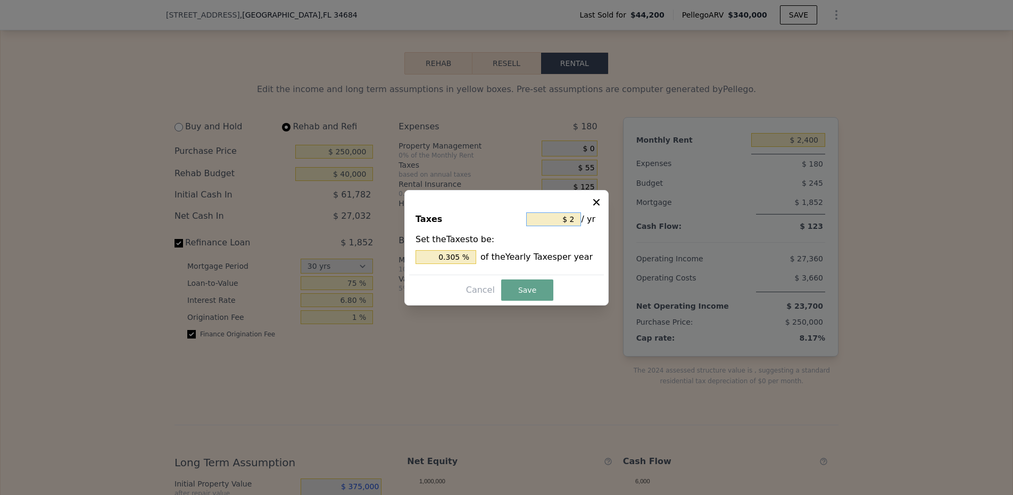
type input "3.811 %"
type input "$ 250"
type input "38.110 %"
type input "$ 2,500"
type input "381.098 %"
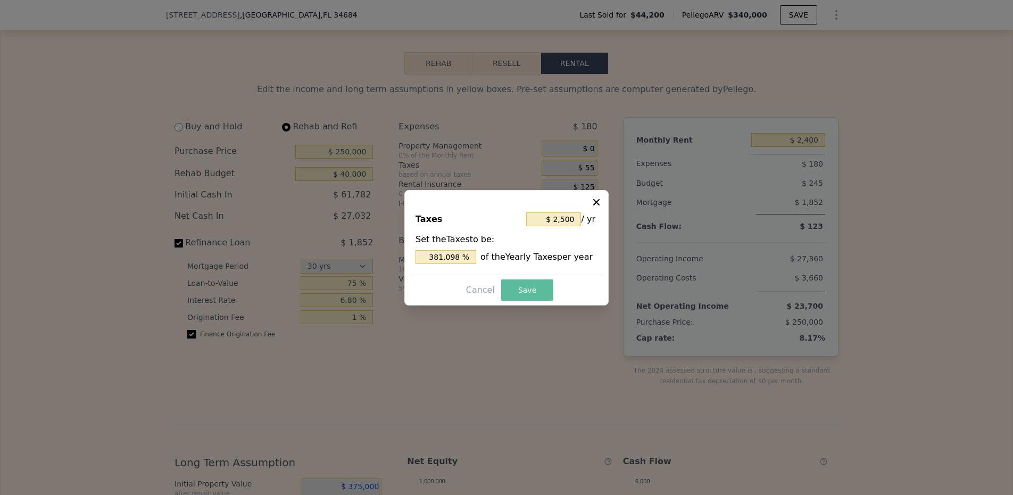
click at [534, 289] on button "Save" at bounding box center [527, 289] width 52 height 21
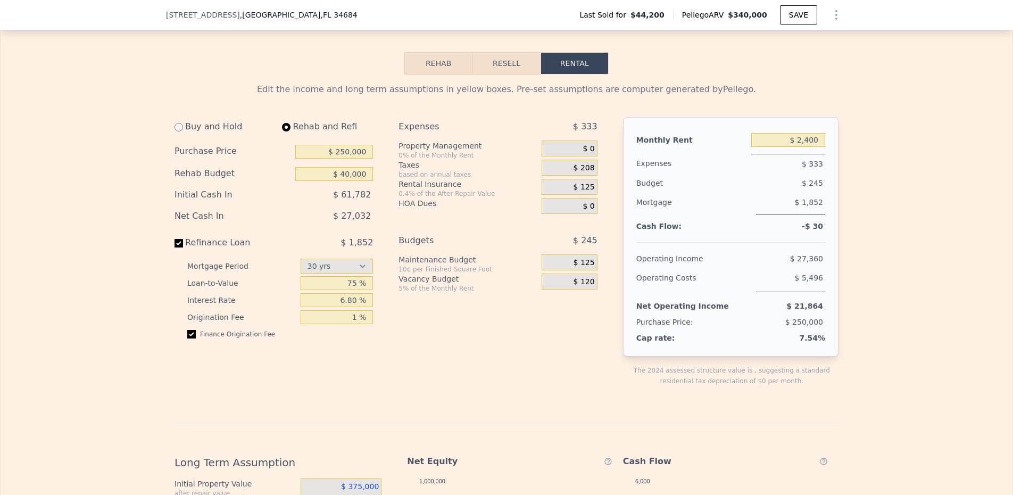
click at [565, 194] on div "$ 125" at bounding box center [569, 187] width 55 height 16
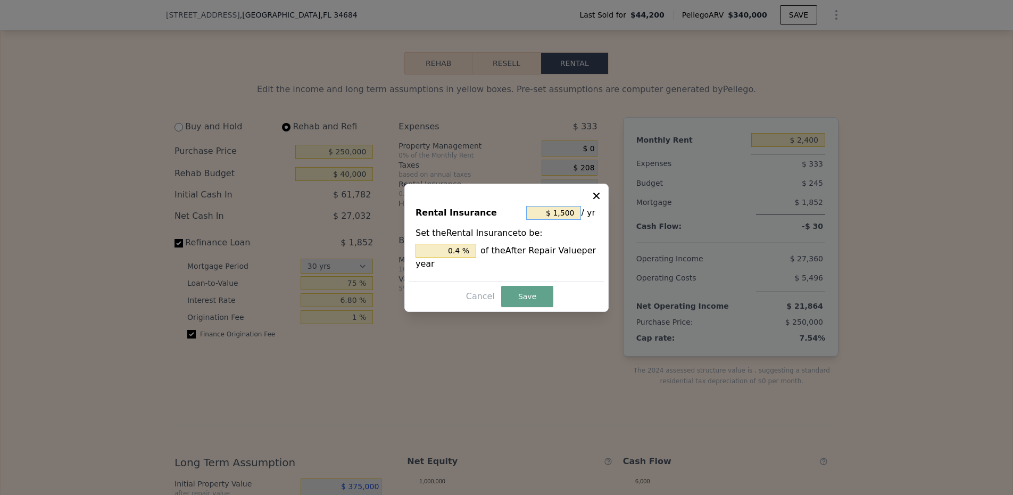
click at [550, 211] on input "$ 1,500" at bounding box center [553, 213] width 55 height 14
type input "$ 2"
type input "0.001 %"
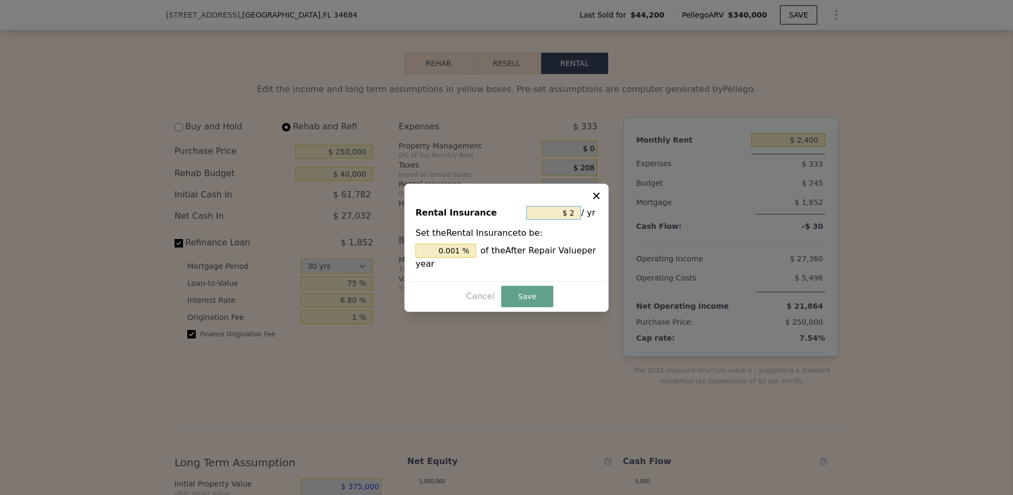
type input "$ 24"
type input "0.006 %"
type input "$ 240"
type input "0.064 %"
type input "$ 2,400"
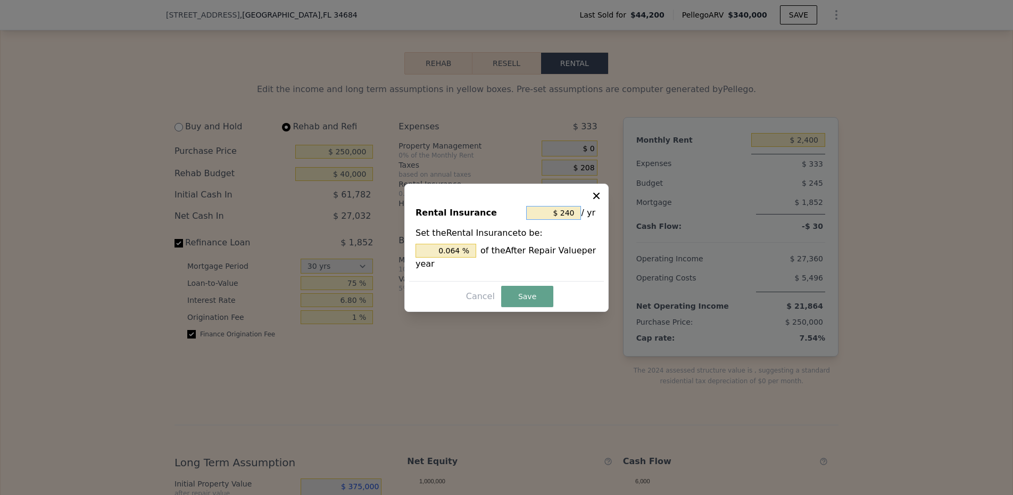
type input "0.64 %"
click at [519, 292] on button "Save" at bounding box center [527, 296] width 52 height 21
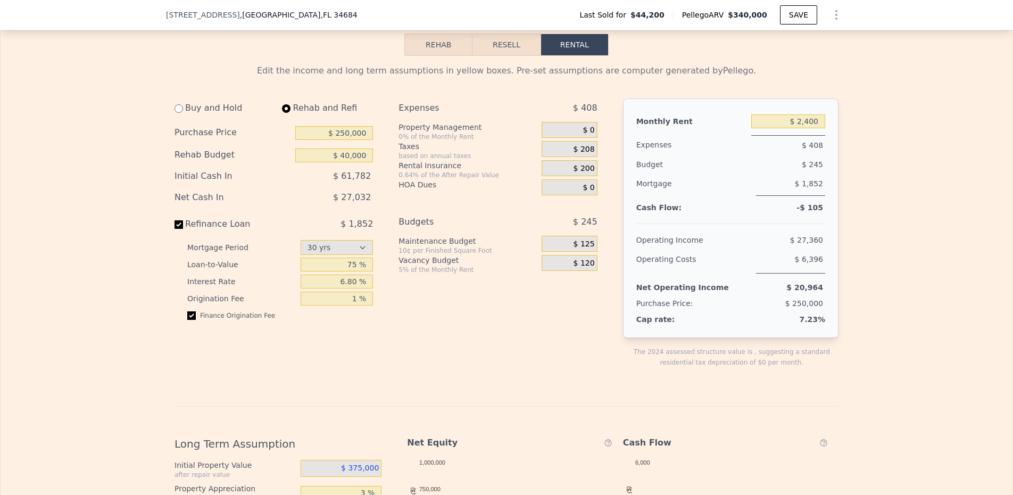
scroll to position [1335, 0]
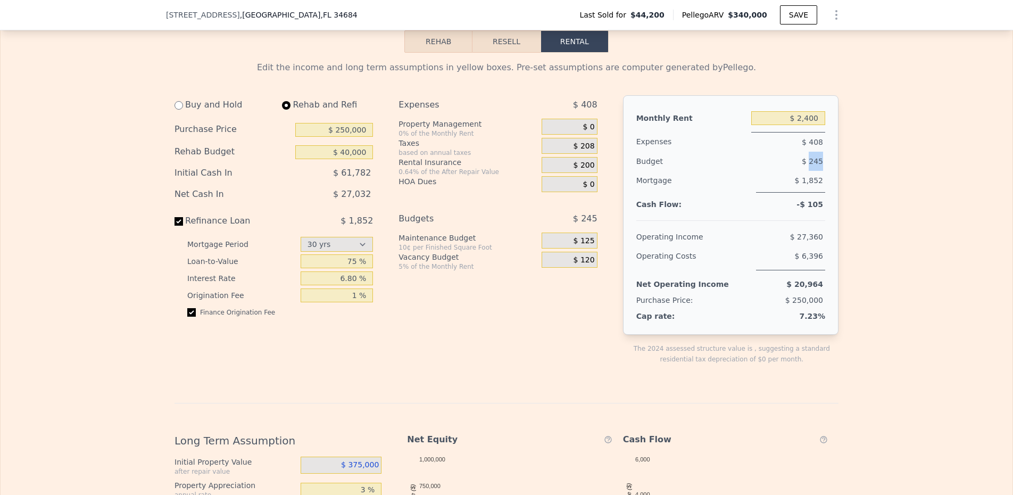
drag, startPoint x: 809, startPoint y: 161, endPoint x: 827, endPoint y: 163, distance: 18.2
click at [827, 163] on div "Monthly Rent $ 2,400 Expenses $ 408 Budget $ 245 Mortgage $ 1,852 Cash Flow: -$…" at bounding box center [730, 214] width 215 height 239
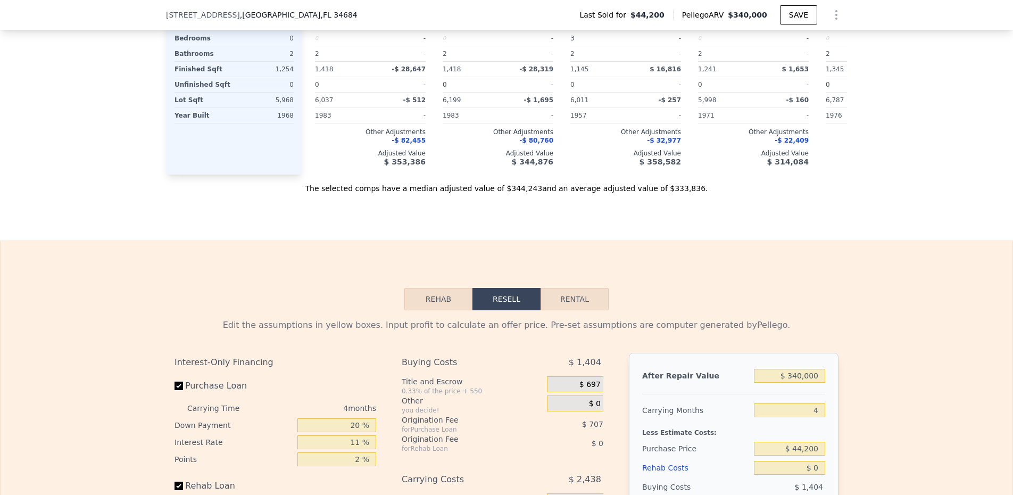
scroll to position [1080, 0]
click at [588, 299] on button "Rental" at bounding box center [575, 297] width 68 height 22
select select "30"
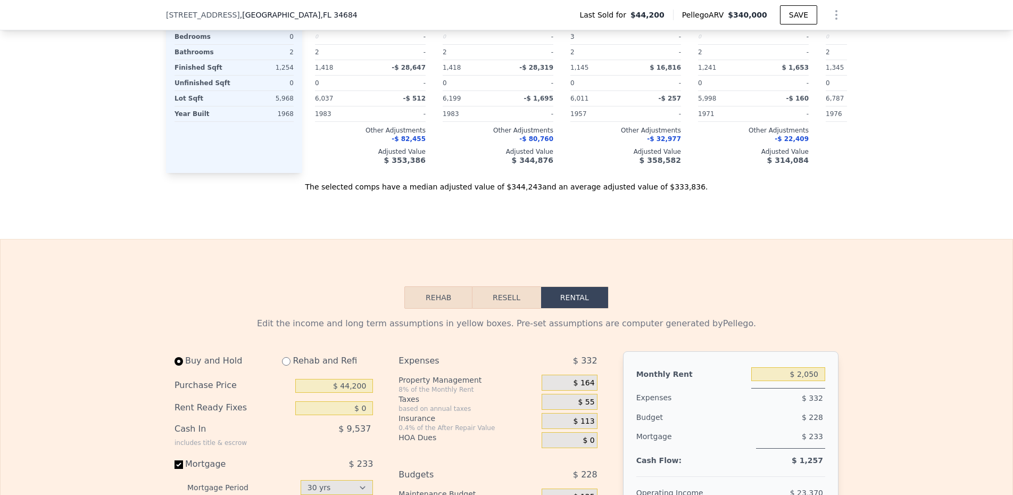
click at [508, 298] on button "Resell" at bounding box center [506, 297] width 68 height 22
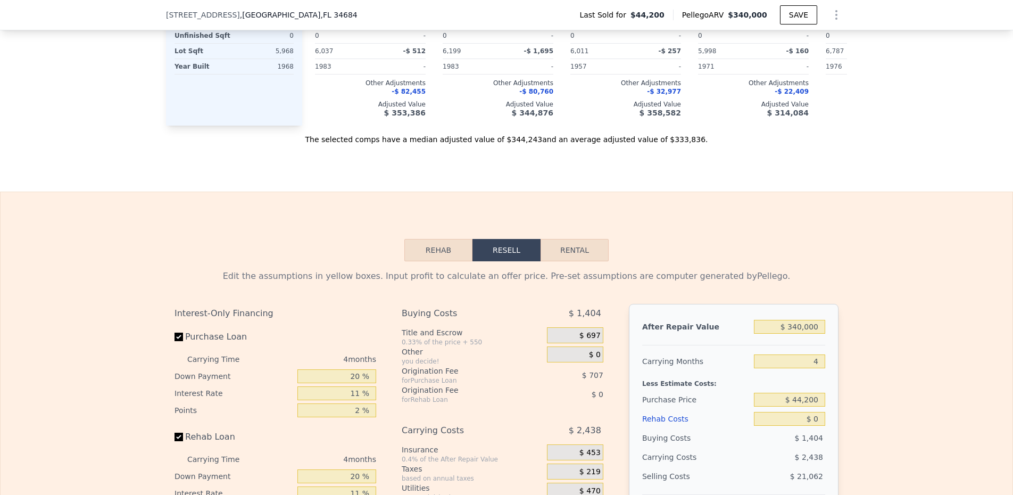
scroll to position [1197, 0]
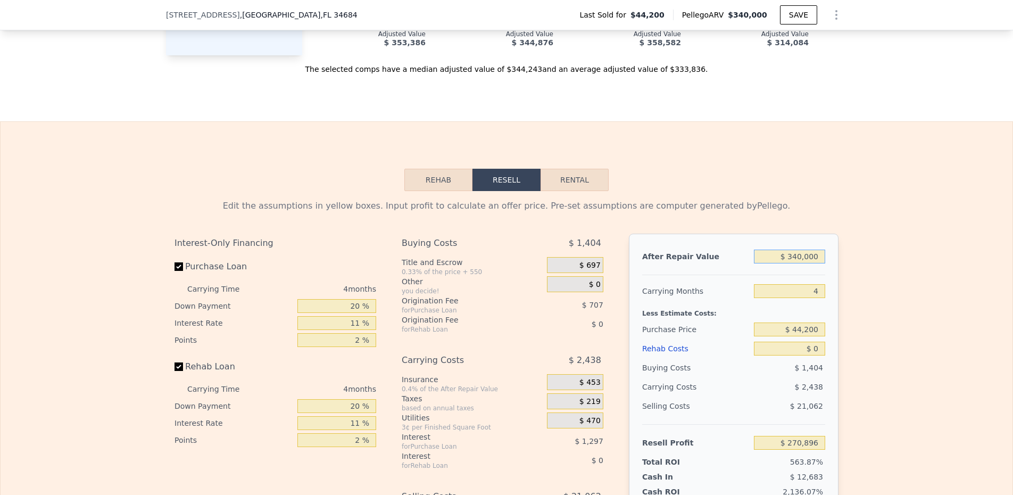
click at [785, 261] on input "$ 340,000" at bounding box center [789, 257] width 71 height 14
type input "$ 3"
type input "-$ 48,136"
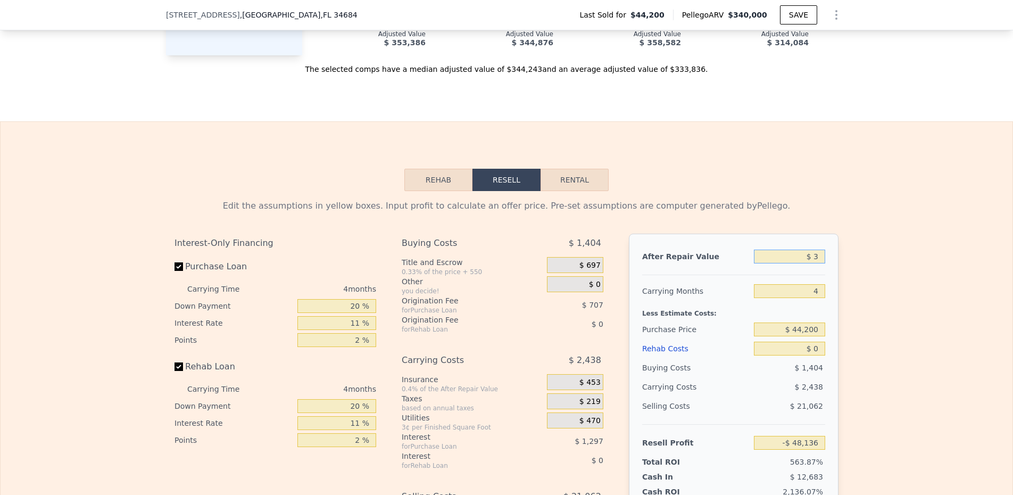
type input "$ 37"
type input "-$ 48,104"
type input "$ 375"
type input "-$ 47,787"
type input "$ 3,750"
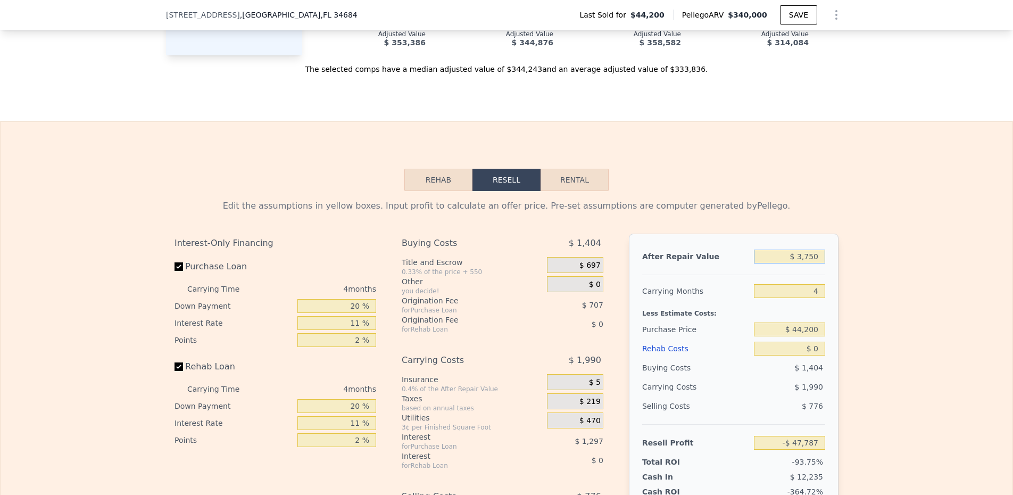
type input "-$ 44,620"
type input "$ 375,000"
type input "$ 303,737"
click at [775, 336] on input "$ 44,200" at bounding box center [789, 329] width 71 height 14
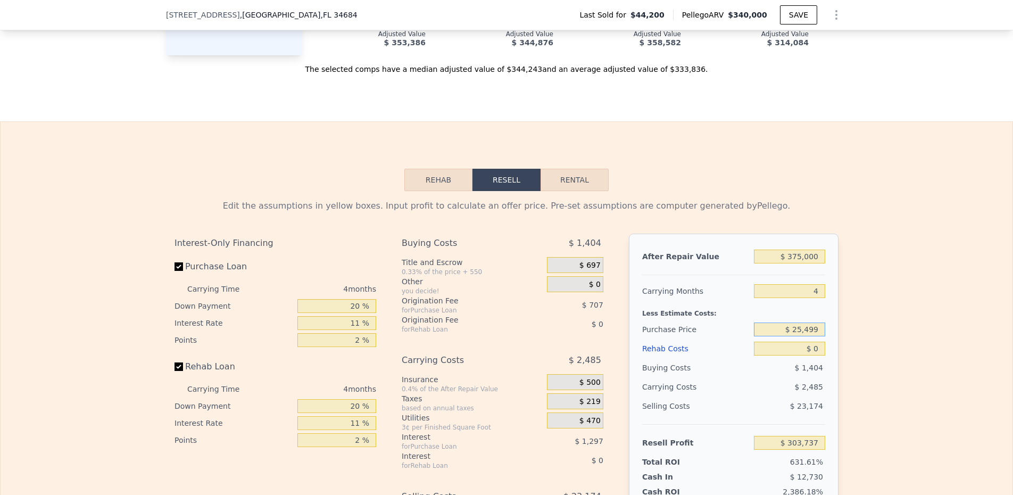
type input "$ 254,990"
type input "$ 82,688"
click at [794, 350] on input "$ 0" at bounding box center [789, 349] width 71 height 14
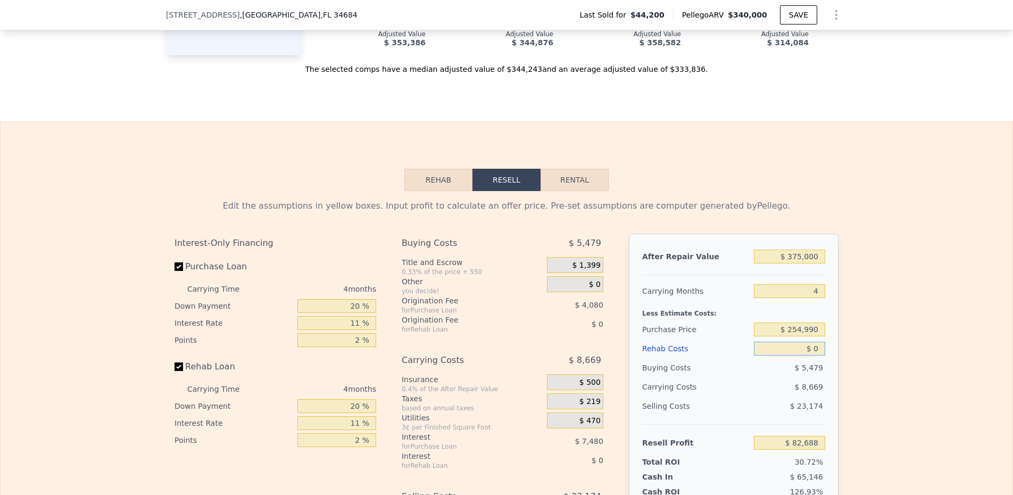
type input "$ 4"
type input "$ 82,684"
type input "$ 40"
type input "$ 82,647"
type input "$ 4"
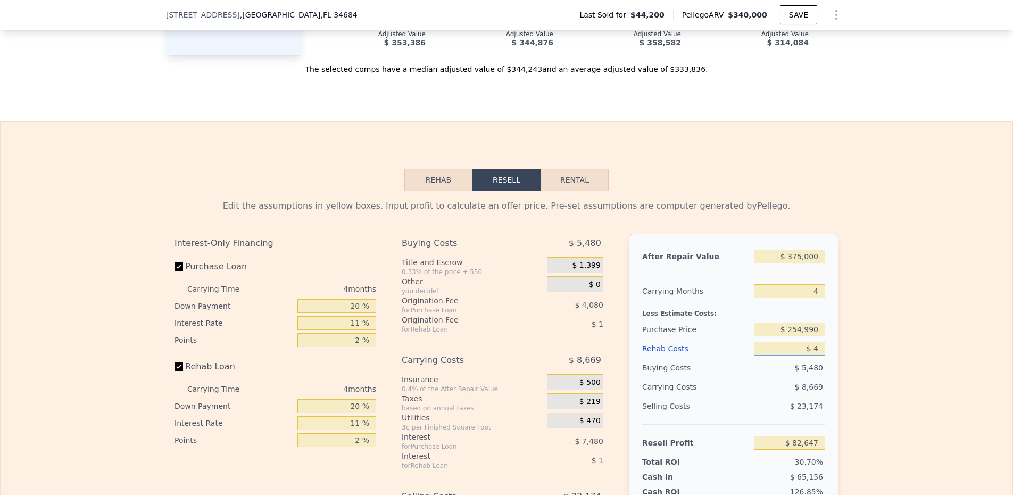
type input "$ 82,684"
type input "$ 3"
type input "$ 82,685"
type input "$ 35"
type input "$ 82,652"
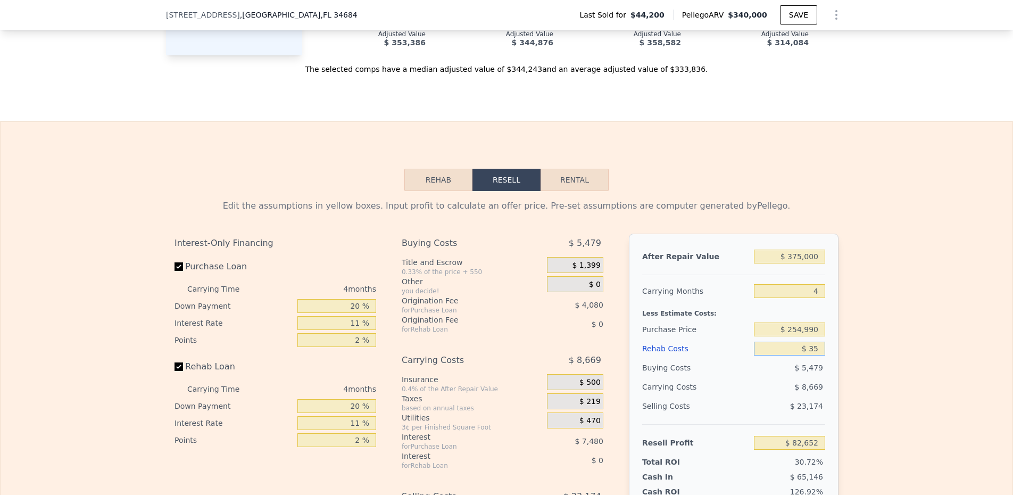
type input "$ 350"
type input "$ 82,320"
type input "$ 3,500"
type input "$ 79,028"
type input "$ 350,000"
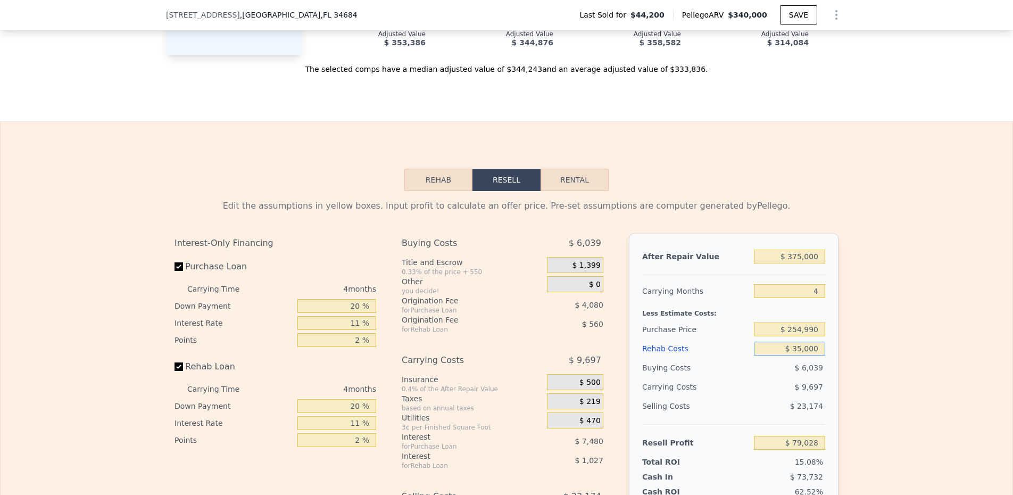
type input "-$ 283,180"
type input "$ 35,000"
type input "$ 46,100"
click at [346, 309] on input "20 %" at bounding box center [336, 306] width 79 height 14
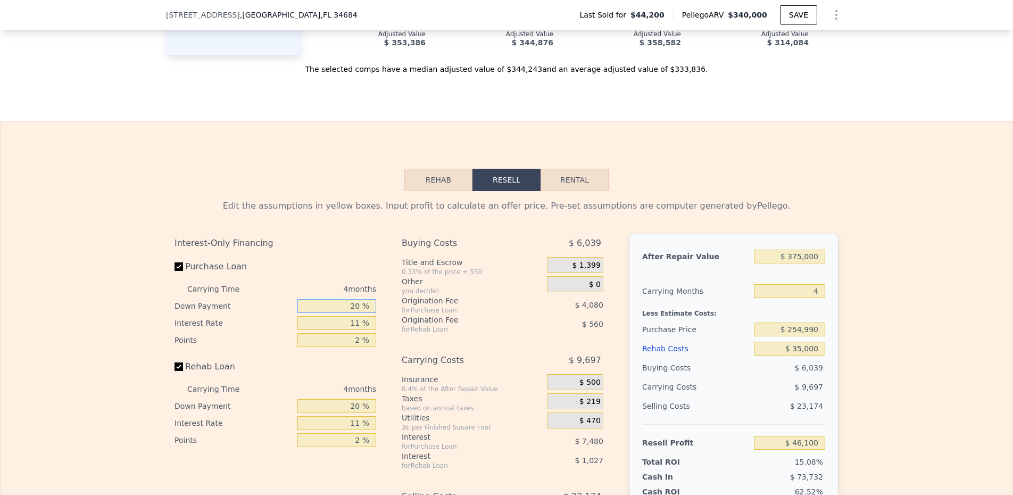
click at [346, 309] on input "20 %" at bounding box center [336, 306] width 79 height 14
type input "1 %"
type input "$ 43,355"
type input "15 %"
type input "$ 45,377"
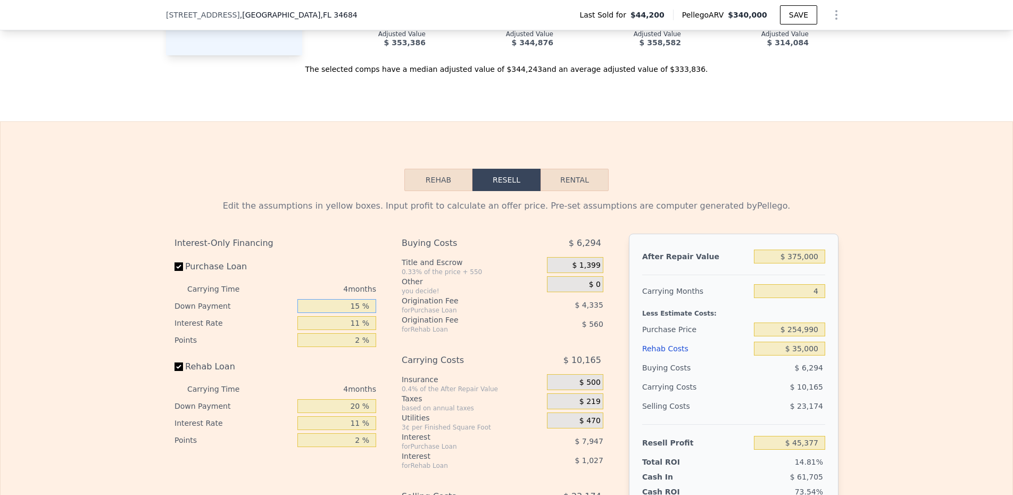
type input "15 %"
click at [342, 409] on input "20 %" at bounding box center [336, 406] width 79 height 14
type input "1 %"
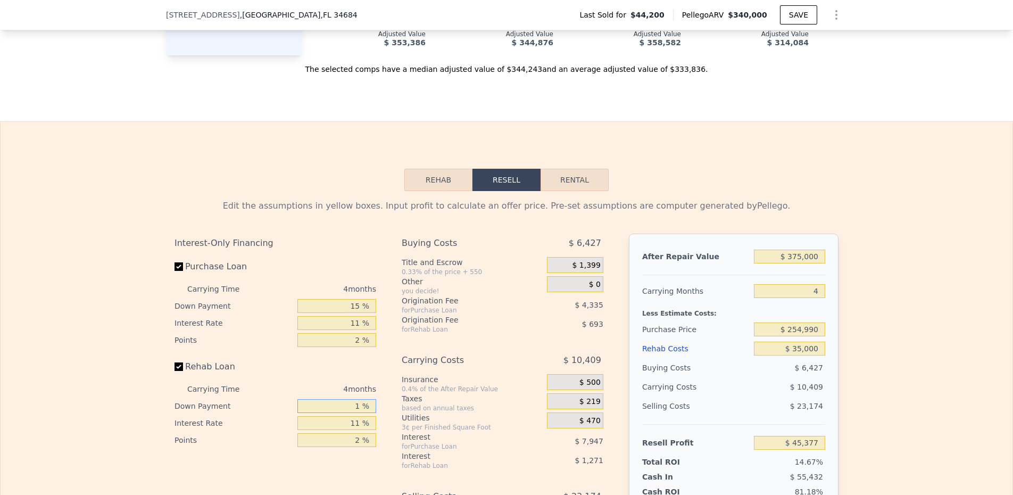
type input "$ 45,000"
type input "15 %"
type input "$ 45,278"
type input "15 %"
click at [469, 377] on div "Insurance" at bounding box center [472, 379] width 141 height 11
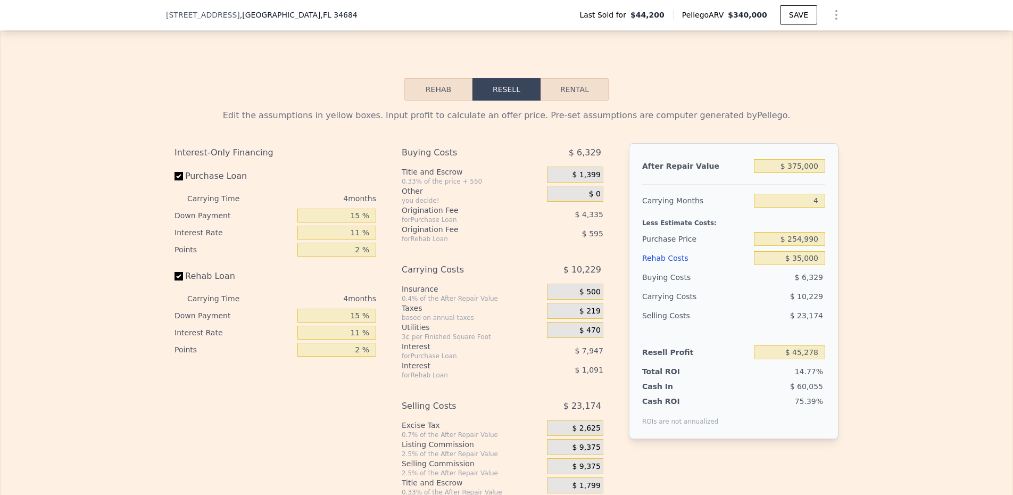
scroll to position [1297, 0]
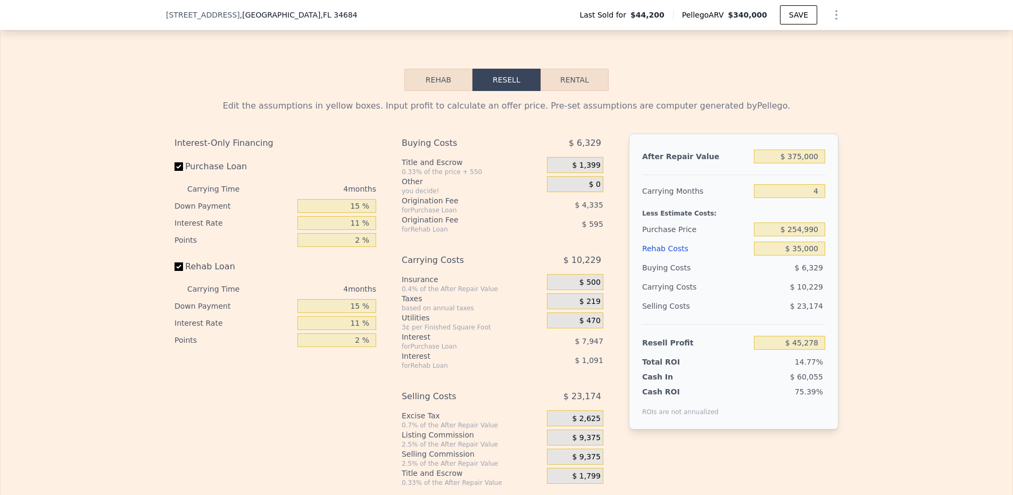
click at [562, 166] on div "$ 1,399" at bounding box center [575, 165] width 56 height 16
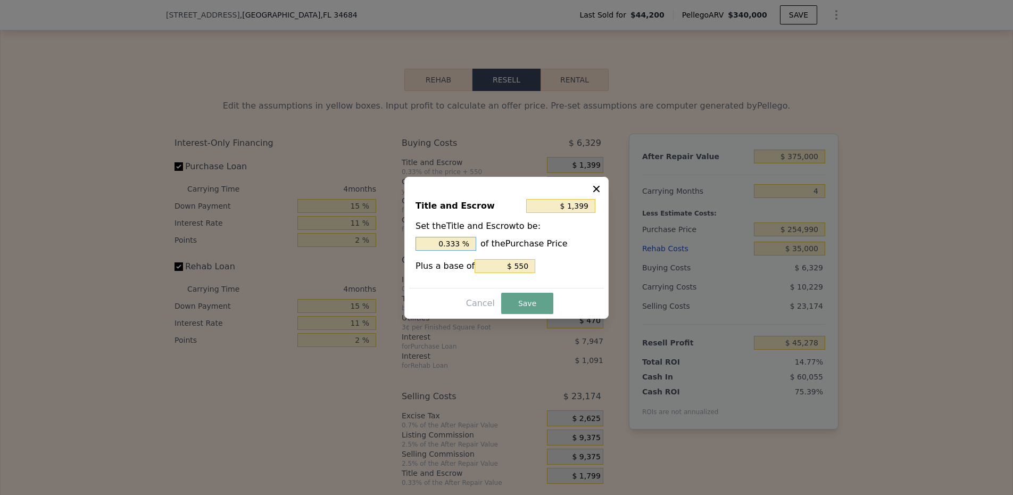
click at [453, 239] on input "0.333 %" at bounding box center [446, 244] width 61 height 14
type input "$ 3,100"
type input "1. %"
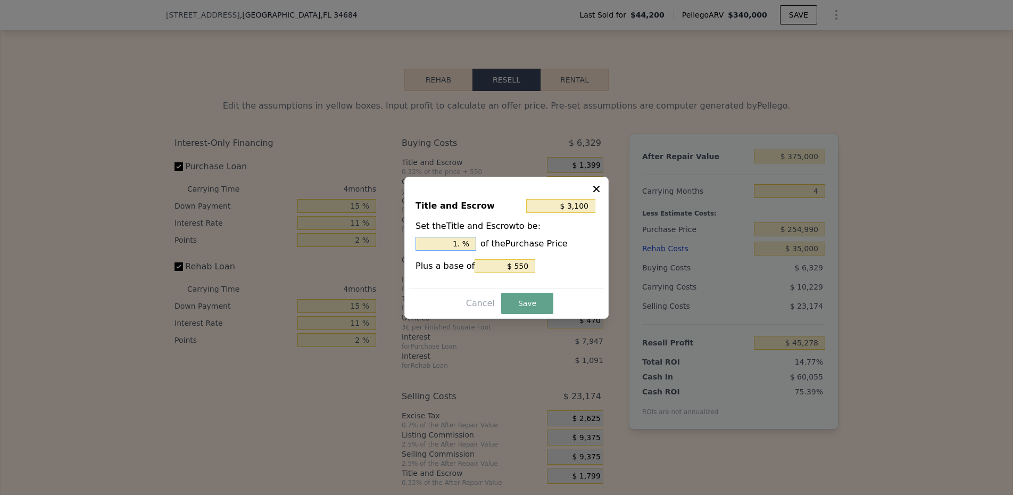
type input "$ 3,610"
type input "1.2 %"
type input "$ 3,737"
type input "1.25 %"
click at [515, 267] on input "$ 550" at bounding box center [505, 266] width 61 height 14
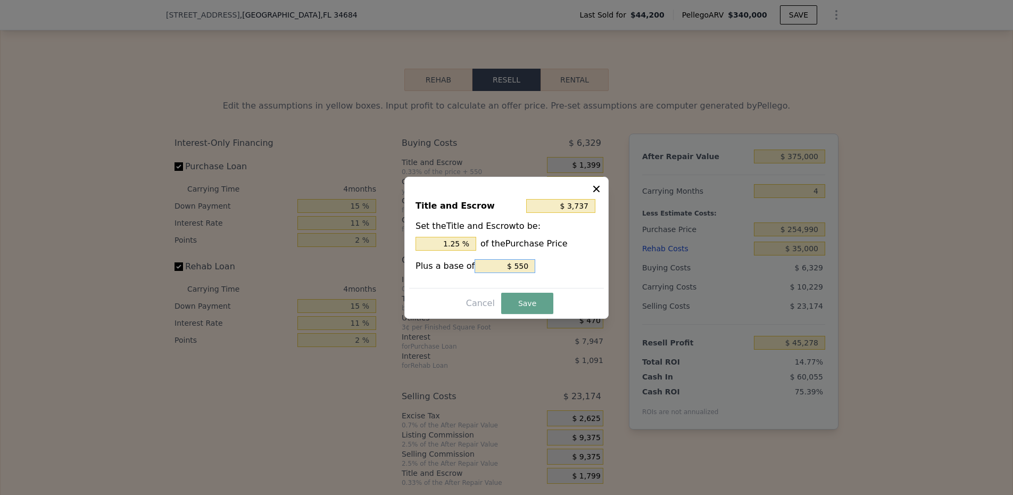
click at [515, 267] on input "$ 550" at bounding box center [505, 266] width 61 height 14
type input "$ 3,187"
type input "$ 0"
click at [535, 300] on button "Save" at bounding box center [527, 303] width 52 height 21
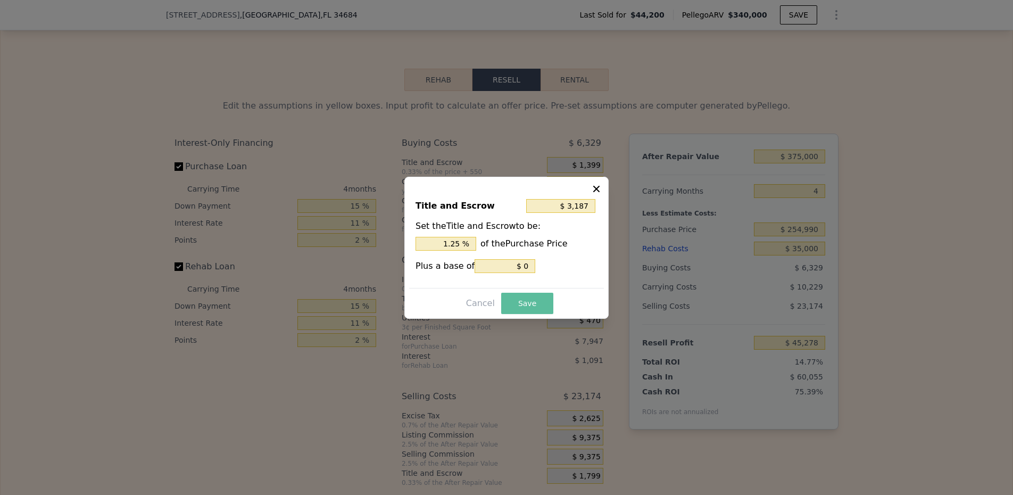
type input "$ 43,490"
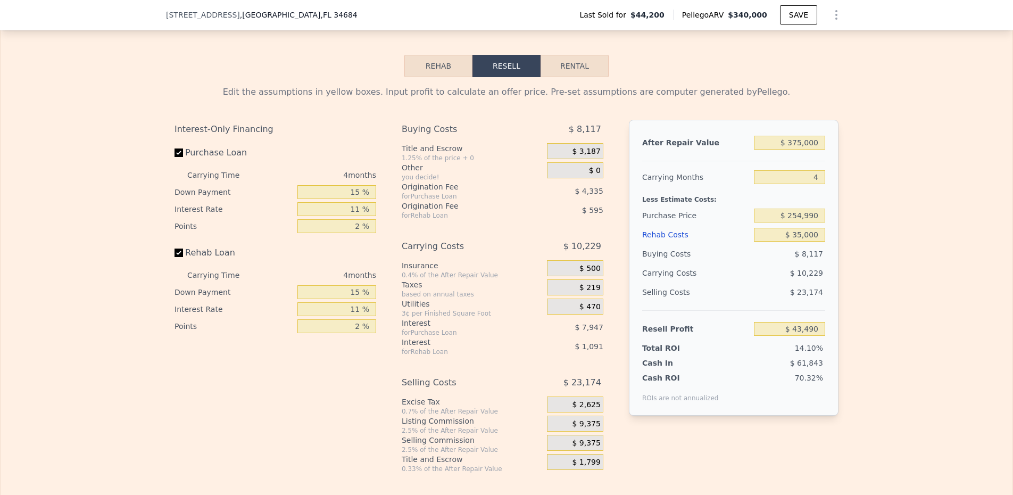
scroll to position [1312, 0]
click at [562, 35] on div "Rehab Resell Rental Edit the assumptions in yellow boxes. Input profit to calcu…" at bounding box center [506, 262] width 1013 height 513
click at [566, 60] on button "Rental" at bounding box center [575, 65] width 68 height 22
select select "30"
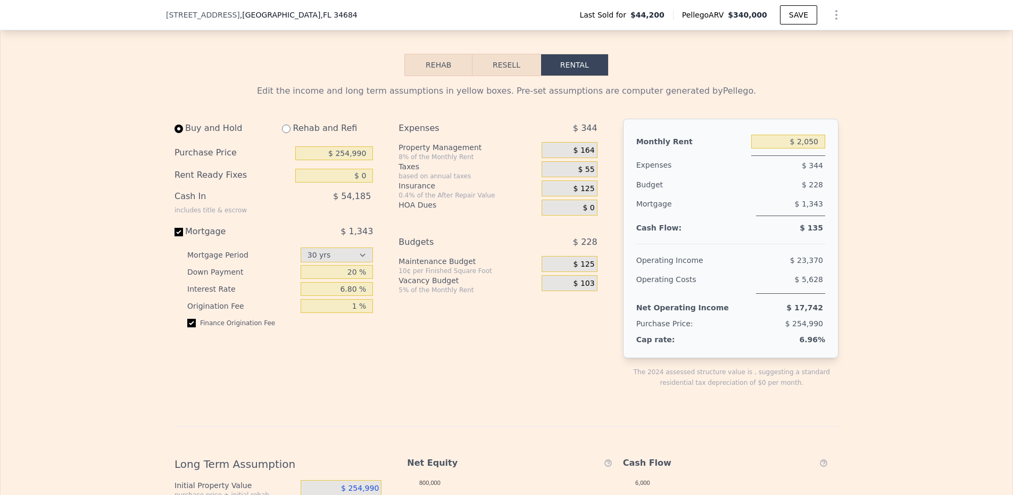
click at [283, 130] on input "radio" at bounding box center [286, 129] width 9 height 9
radio input "true"
select select "30"
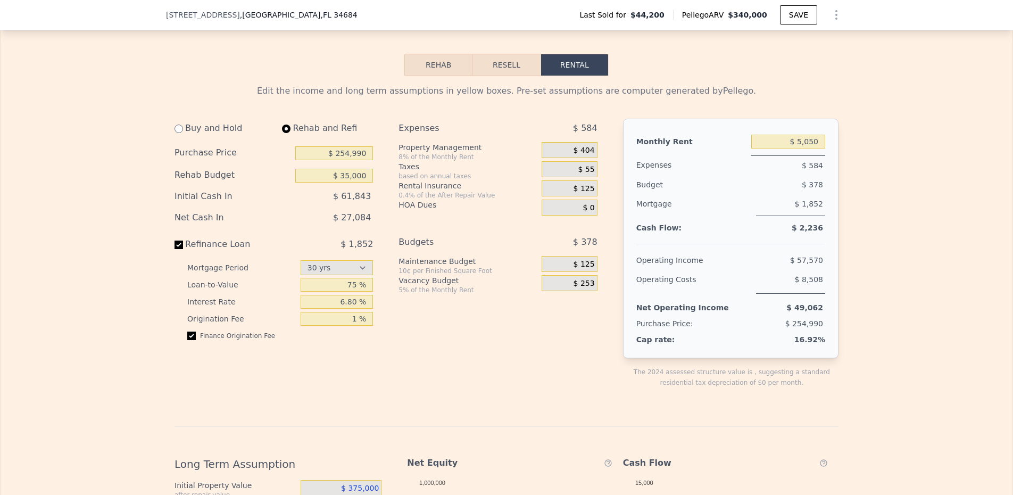
type input "$ 35,000"
click at [808, 144] on input "$ 5,050" at bounding box center [788, 142] width 74 height 14
type input "$ 2,400"
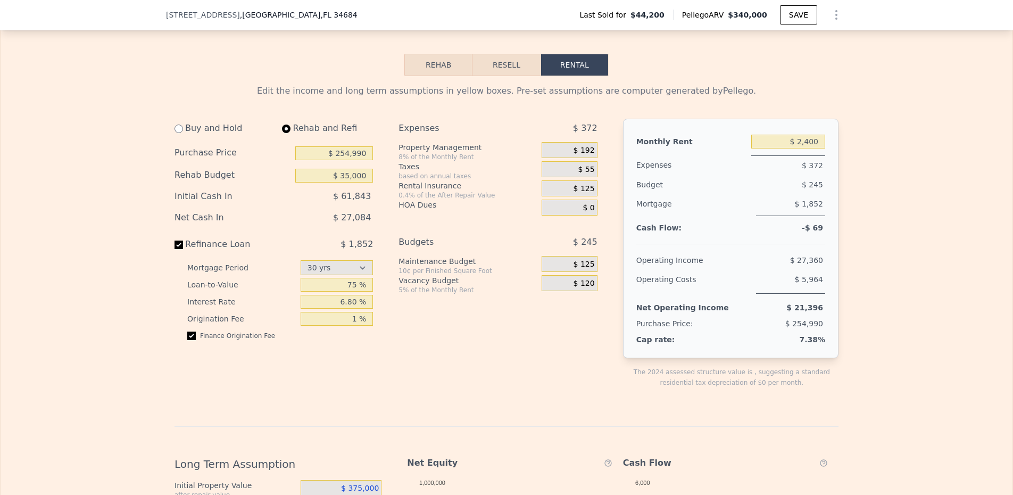
drag, startPoint x: 514, startPoint y: 354, endPoint x: 639, endPoint y: 160, distance: 231.0
click at [514, 354] on div "Expenses $ 372 Property Management 8% of the Monthly Rent $ 192 Taxes based on …" at bounding box center [502, 262] width 207 height 286
click at [586, 154] on span "$ 192" at bounding box center [584, 151] width 21 height 10
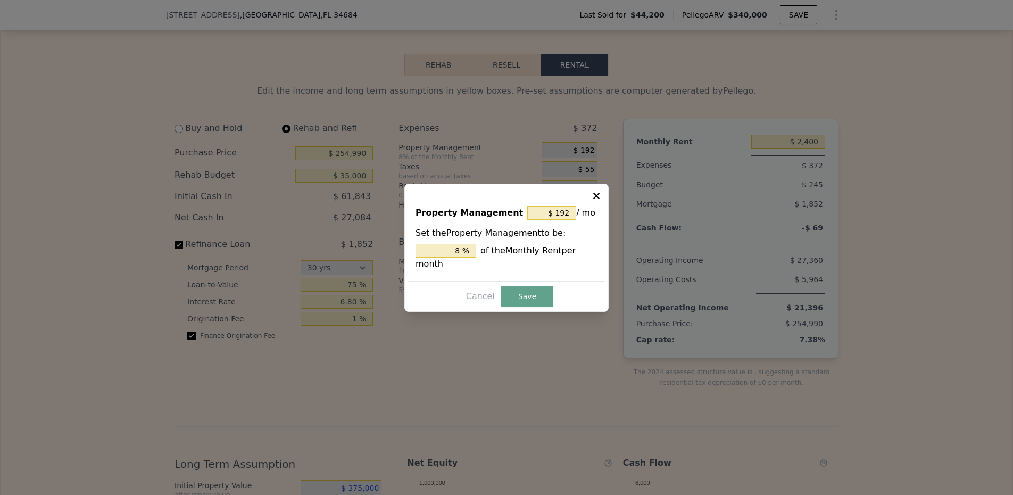
click at [560, 202] on div "Property Management $ 192 / mo Set the Property Management to be: 8 % of the Mo…" at bounding box center [506, 239] width 195 height 84
click at [560, 207] on input "$ 192" at bounding box center [551, 213] width 49 height 14
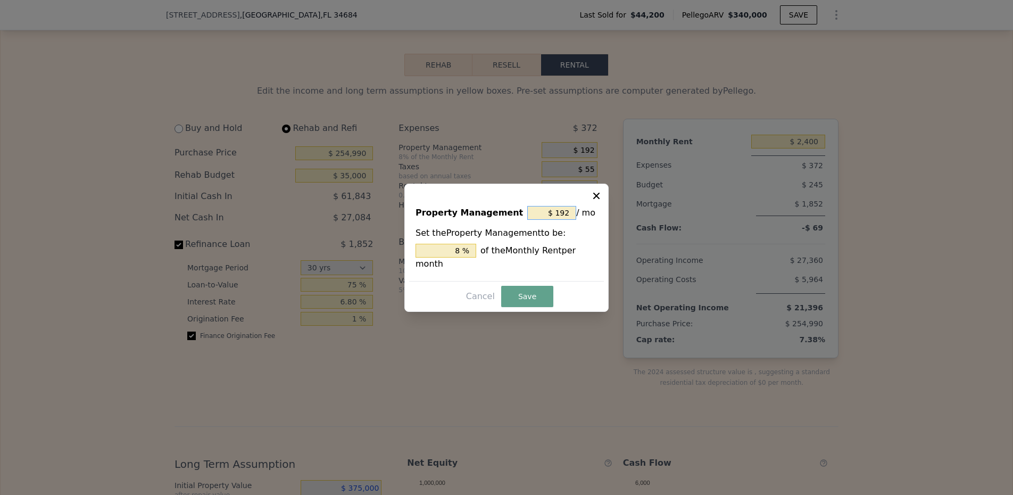
type input "$ 0"
type input "0 %"
click at [536, 297] on button "Save" at bounding box center [527, 296] width 52 height 21
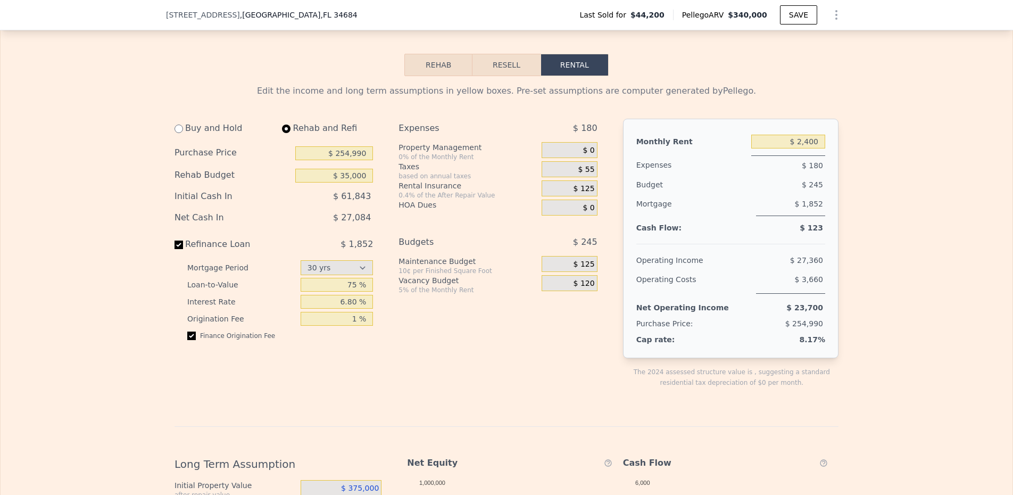
click at [520, 330] on div "Expenses $ 180 Property Management 0% of the Monthly Rent $ 0 Taxes based on an…" at bounding box center [502, 262] width 207 height 286
